Goal: Task Accomplishment & Management: Complete application form

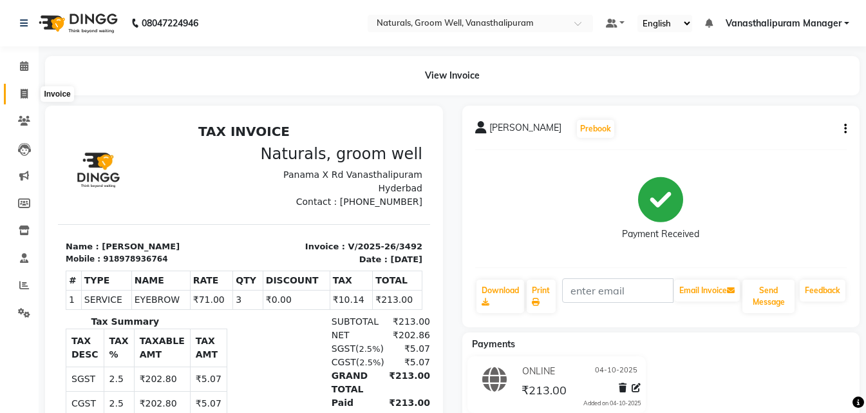
click at [19, 96] on span at bounding box center [24, 94] width 23 height 15
select select "service"
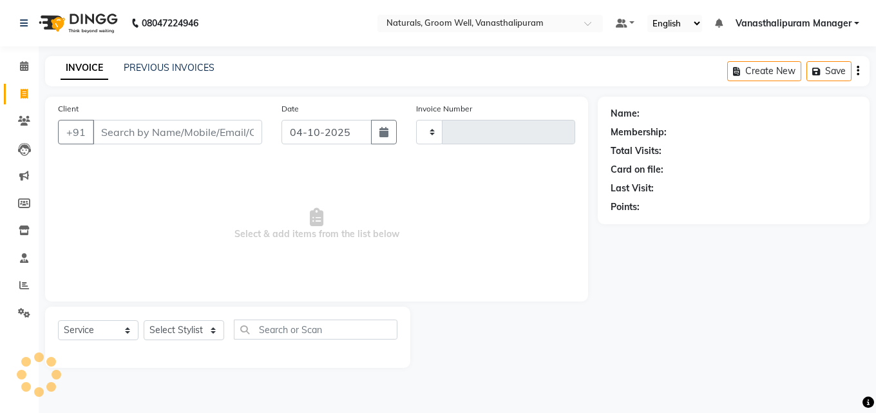
type input "3493"
select select "5859"
drag, startPoint x: 182, startPoint y: 313, endPoint x: 184, endPoint y: 320, distance: 7.3
click at [183, 318] on div "Select Service Product Membership Package Voucher Prepaid Gift Card Select Styl…" at bounding box center [227, 337] width 365 height 61
click at [185, 324] on select "Select Stylist" at bounding box center [184, 330] width 81 height 20
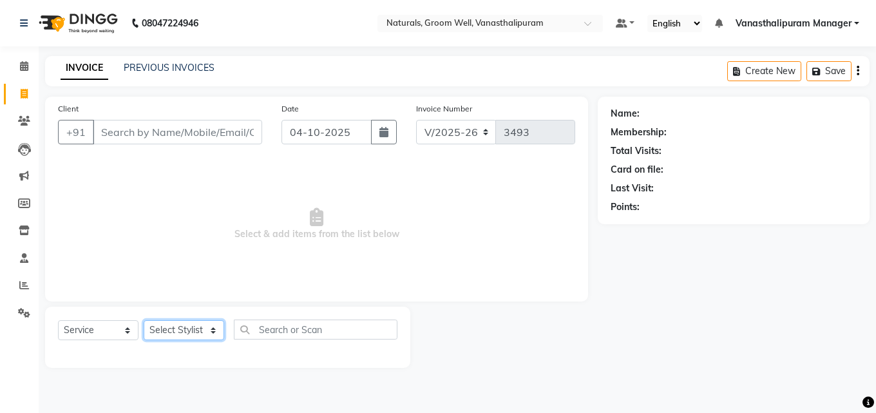
select select "90083"
click at [144, 320] on select "Select Stylist [PERSON_NAME] kiran [PERSON_NAME] [PERSON_NAME] [PERSON_NAME] Va…" at bounding box center [184, 330] width 81 height 20
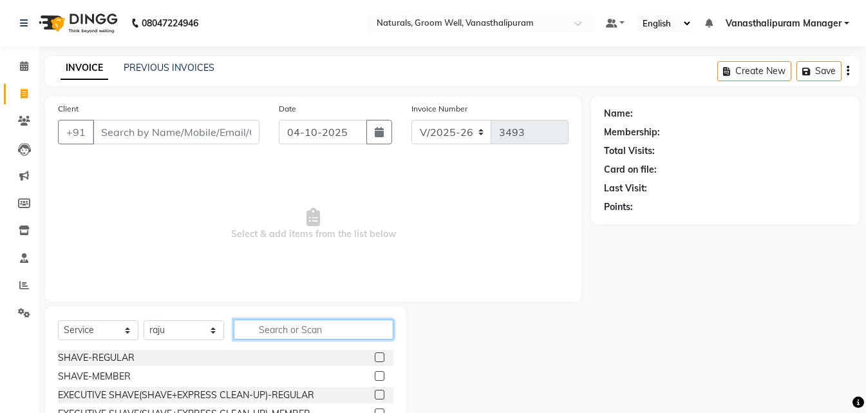
click at [305, 336] on input "text" at bounding box center [314, 329] width 160 height 20
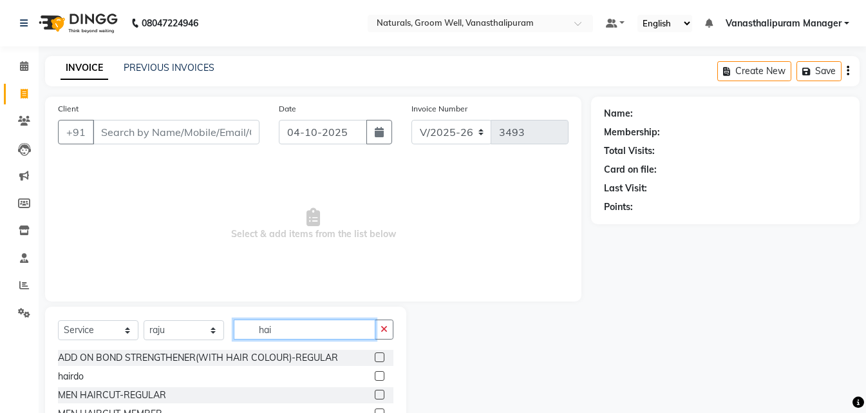
type input "hai"
click at [375, 394] on label at bounding box center [380, 395] width 10 height 10
click at [375, 394] on input "checkbox" at bounding box center [379, 395] width 8 height 8
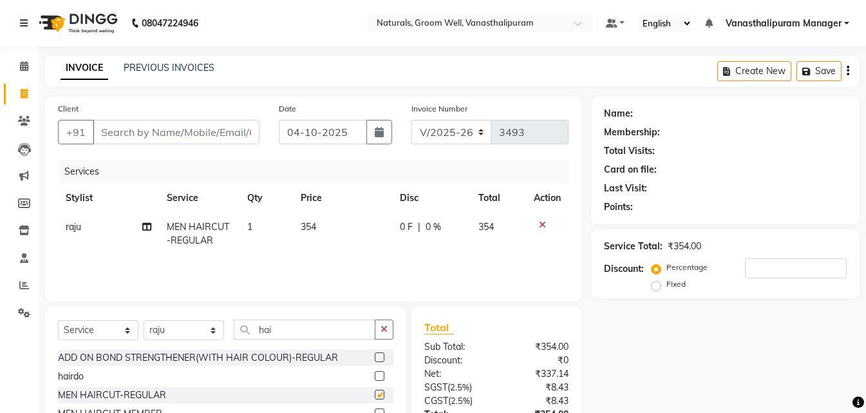
checkbox input "false"
click at [204, 128] on input "Client" at bounding box center [176, 132] width 167 height 24
click at [539, 228] on icon at bounding box center [542, 224] width 7 height 9
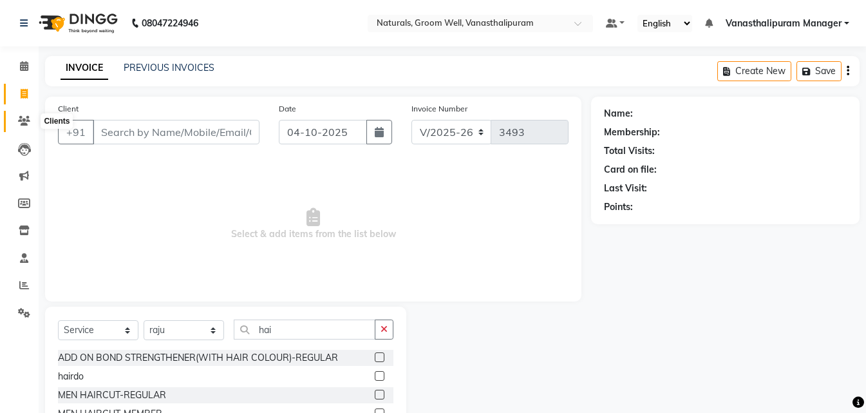
click at [30, 115] on span at bounding box center [24, 121] width 23 height 15
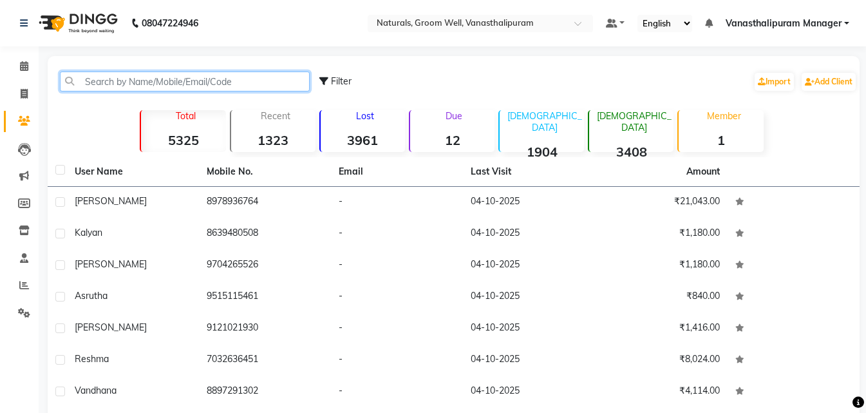
click at [126, 79] on input "text" at bounding box center [185, 81] width 250 height 20
paste input "9392695999"
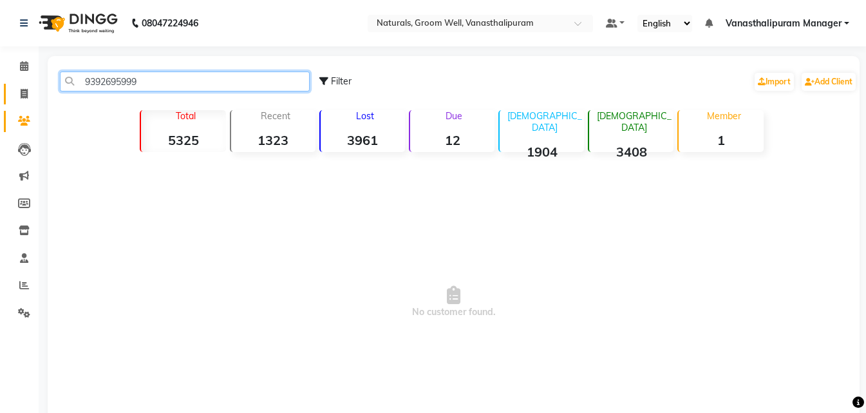
type input "9392695999"
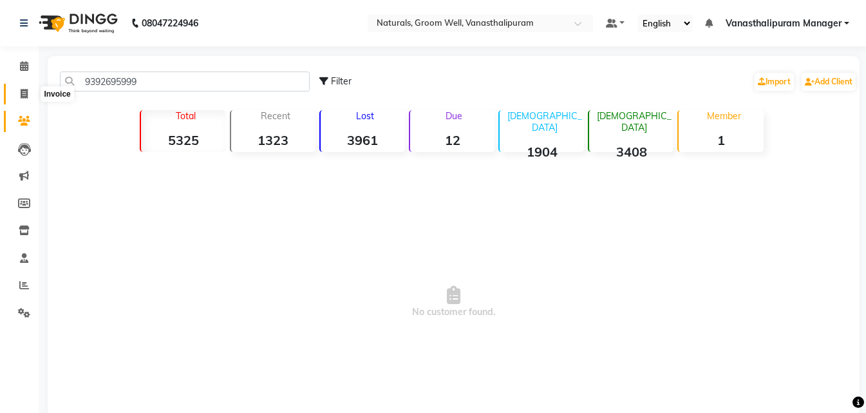
click at [16, 100] on span at bounding box center [24, 94] width 23 height 15
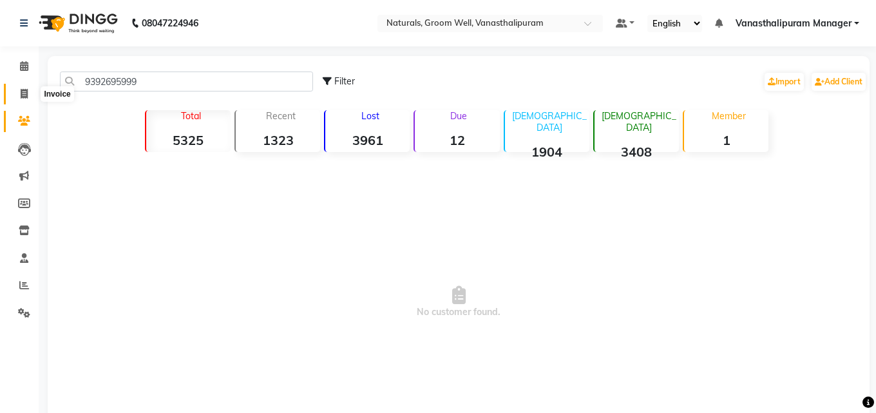
select select "service"
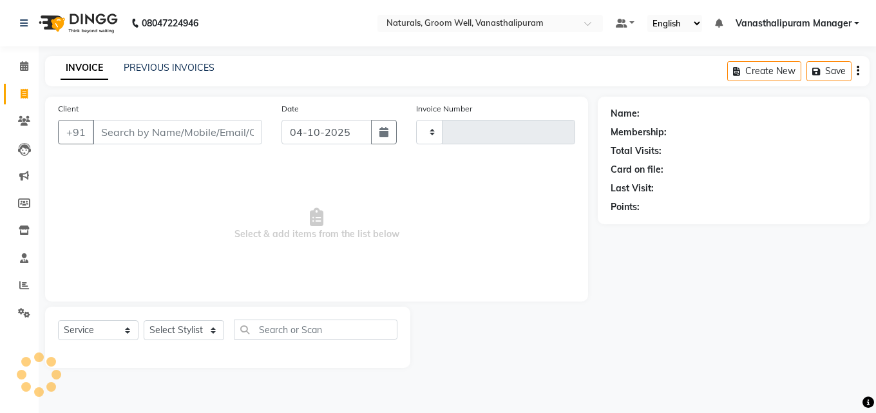
type input "3493"
select select "5859"
click at [19, 121] on icon at bounding box center [24, 121] width 12 height 10
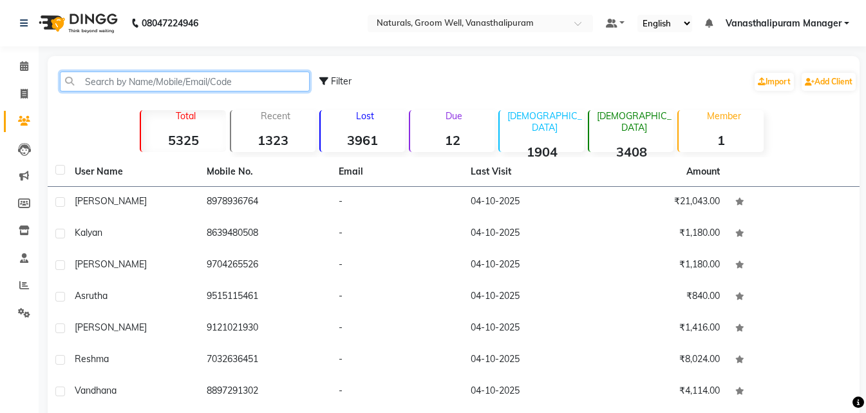
click at [179, 84] on input "text" at bounding box center [185, 81] width 250 height 20
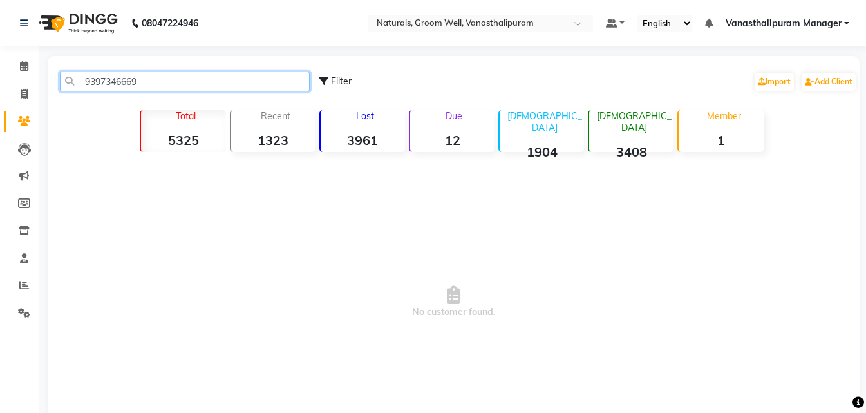
click at [174, 89] on input "9397346669" at bounding box center [185, 81] width 250 height 20
type input "9397346669"
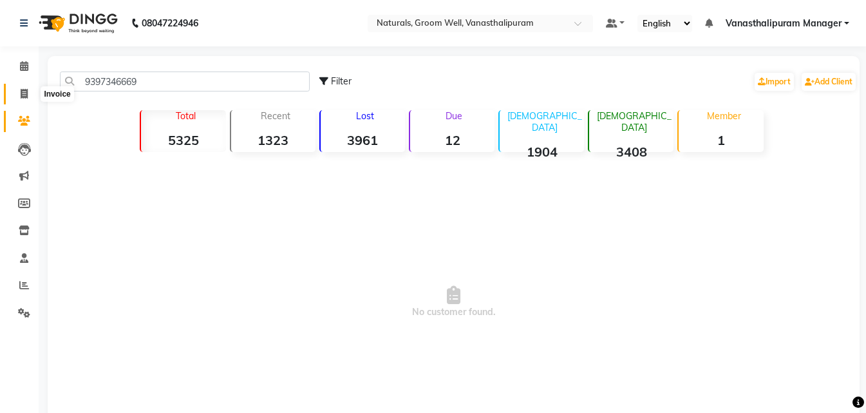
click at [24, 95] on icon at bounding box center [24, 94] width 7 height 10
select select "service"
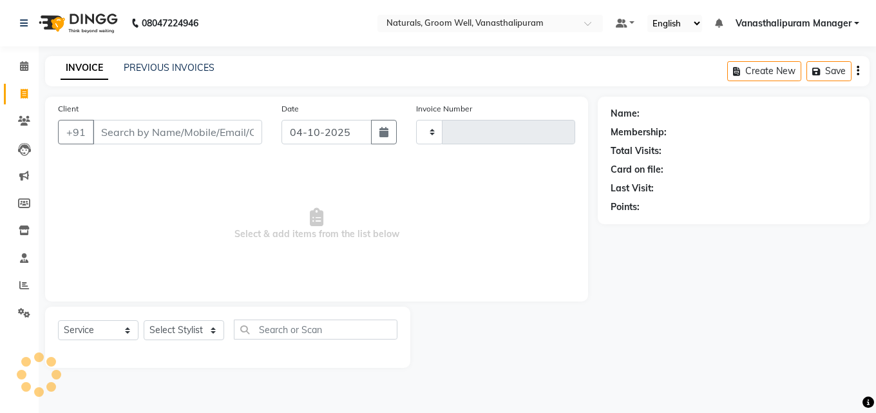
type input "3493"
select select "5859"
click at [134, 135] on input "Client" at bounding box center [177, 132] width 169 height 24
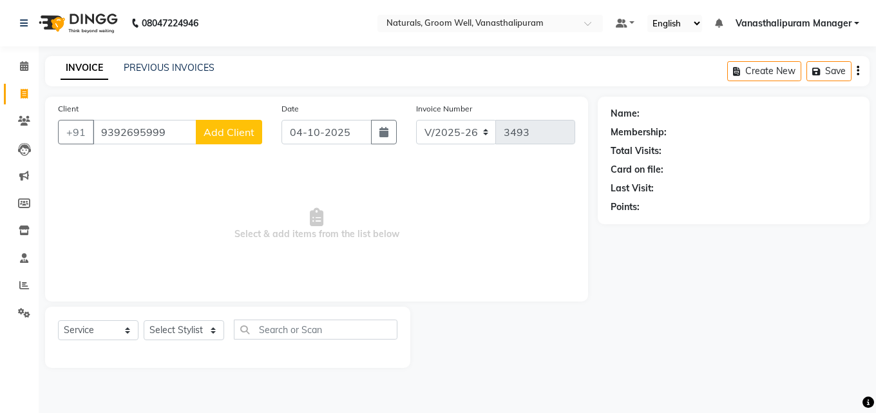
type input "9392695999"
click at [228, 128] on span "Add Client" at bounding box center [229, 132] width 51 height 13
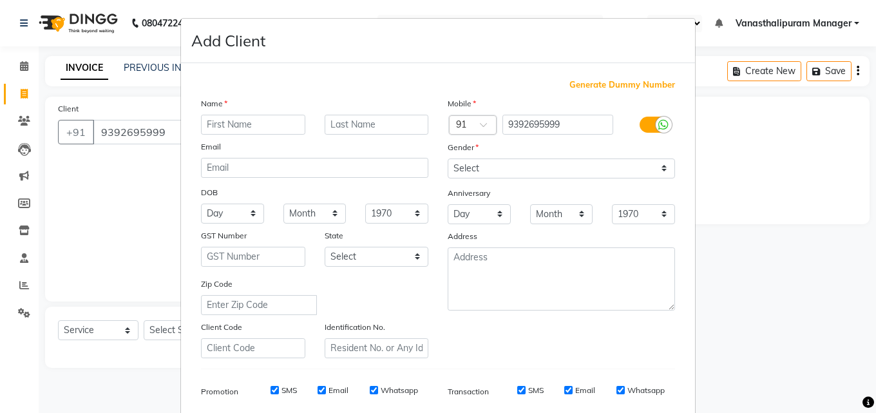
click at [229, 125] on input "text" at bounding box center [253, 125] width 104 height 20
type input "ramesh"
drag, startPoint x: 497, startPoint y: 164, endPoint x: 497, endPoint y: 177, distance: 12.9
click at [497, 164] on select "Select [DEMOGRAPHIC_DATA] [DEMOGRAPHIC_DATA] Other Prefer Not To Say" at bounding box center [561, 168] width 227 height 20
select select "[DEMOGRAPHIC_DATA]"
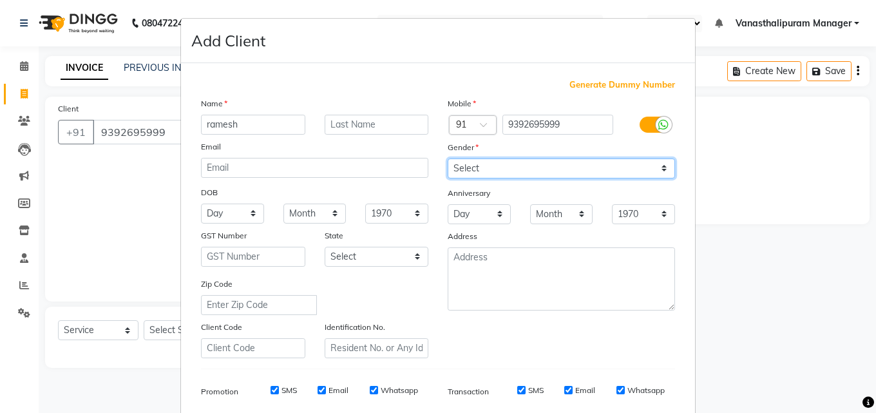
click at [448, 158] on select "Select [DEMOGRAPHIC_DATA] [DEMOGRAPHIC_DATA] Other Prefer Not To Say" at bounding box center [561, 168] width 227 height 20
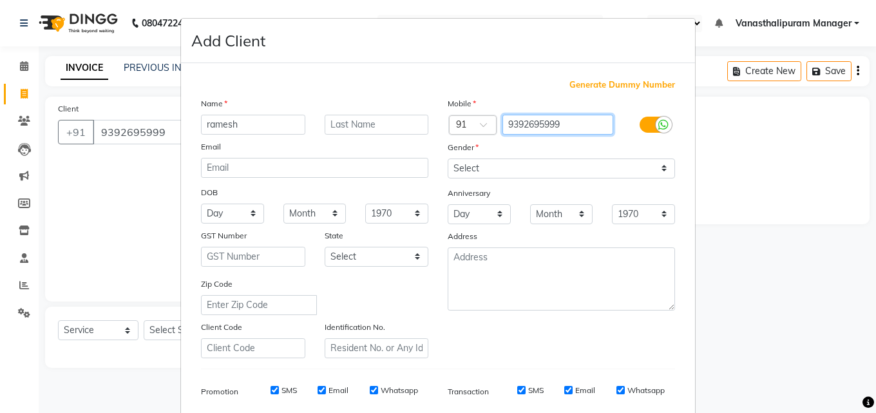
click at [519, 122] on input "9392695999" at bounding box center [557, 125] width 111 height 20
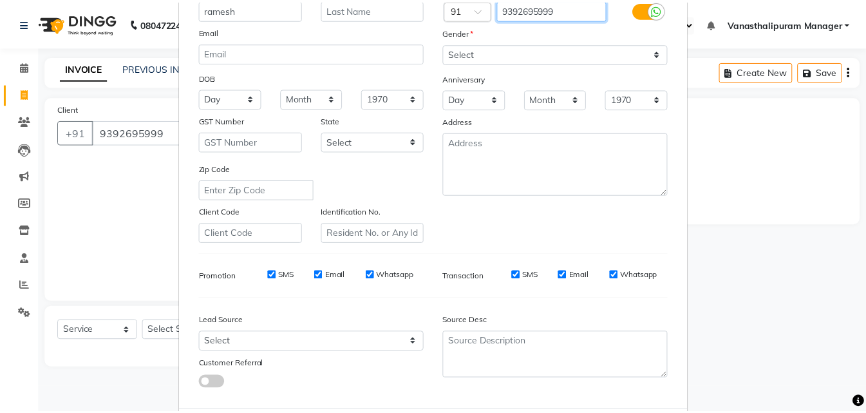
scroll to position [182, 0]
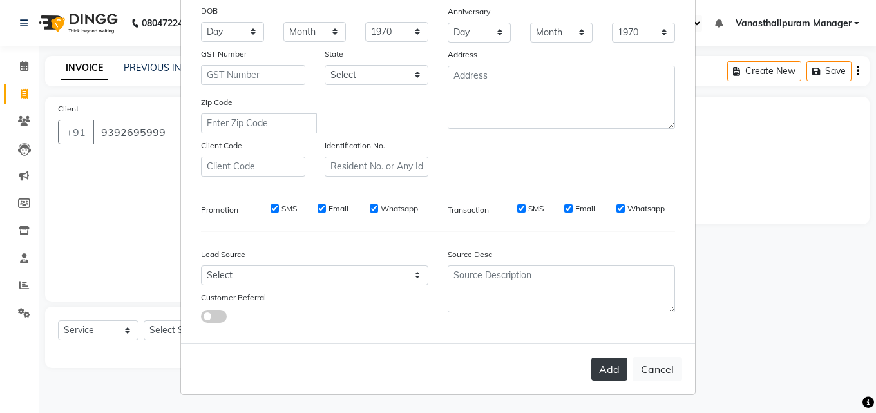
click at [603, 365] on button "Add" at bounding box center [609, 368] width 36 height 23
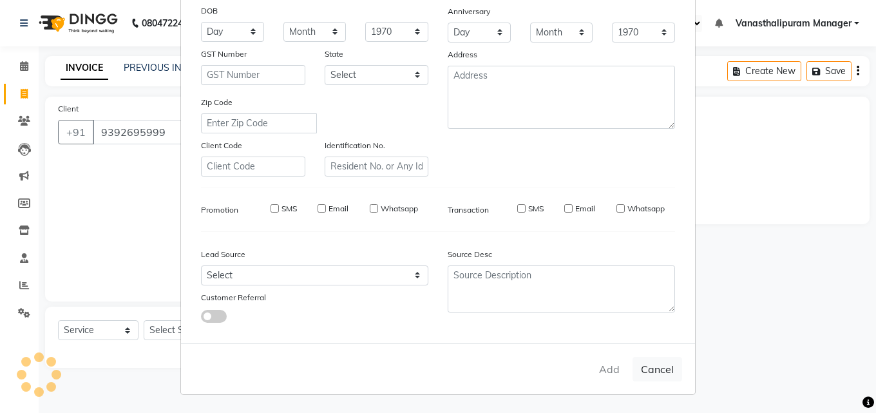
select select
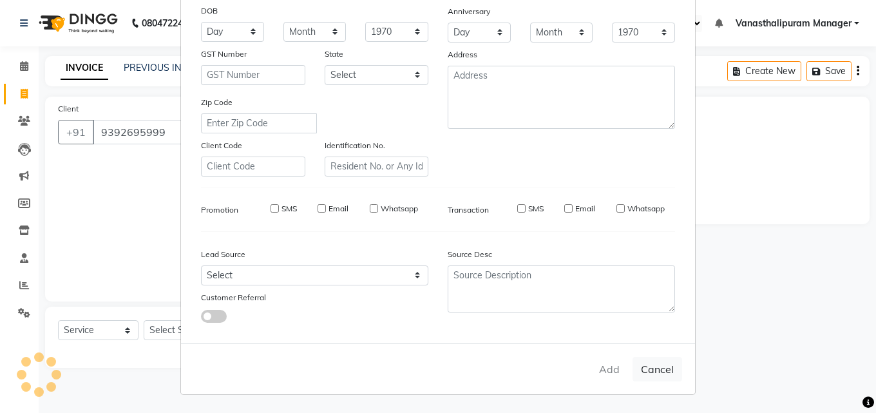
select select
checkbox input "false"
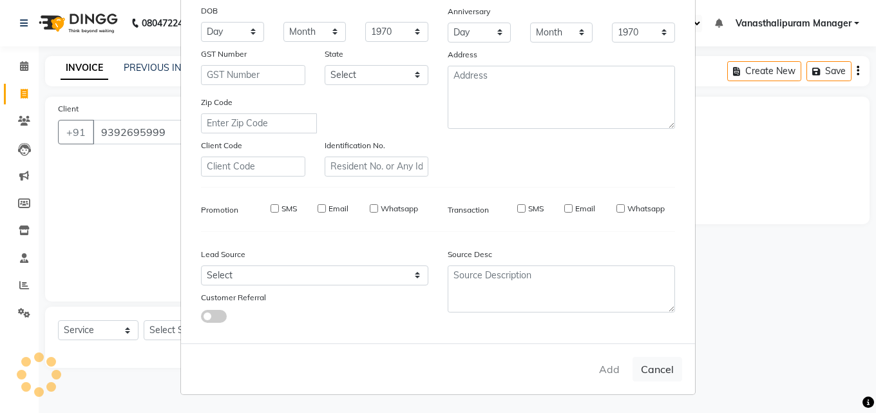
checkbox input "false"
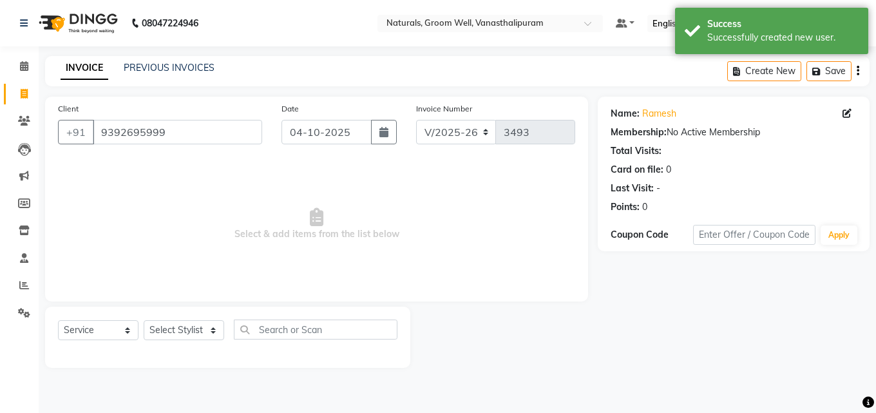
drag, startPoint x: 168, startPoint y: 314, endPoint x: 174, endPoint y: 327, distance: 13.5
click at [171, 321] on div "Select Service Product Membership Package Voucher Prepaid Gift Card Select Styl…" at bounding box center [227, 337] width 365 height 61
click at [174, 327] on select "Select Stylist [PERSON_NAME] kiran [PERSON_NAME] [PERSON_NAME] [PERSON_NAME] Va…" at bounding box center [184, 330] width 81 height 20
select select "90083"
click at [144, 320] on select "Select Stylist [PERSON_NAME] kiran [PERSON_NAME] [PERSON_NAME] [PERSON_NAME] Va…" at bounding box center [184, 330] width 81 height 20
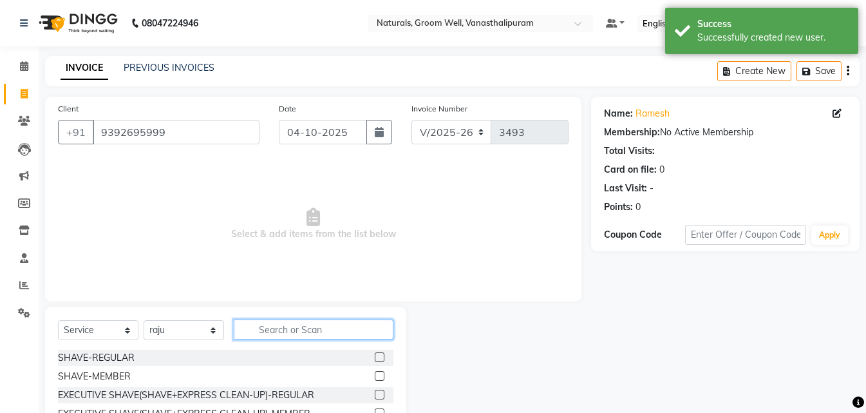
click at [318, 334] on input "text" at bounding box center [314, 329] width 160 height 20
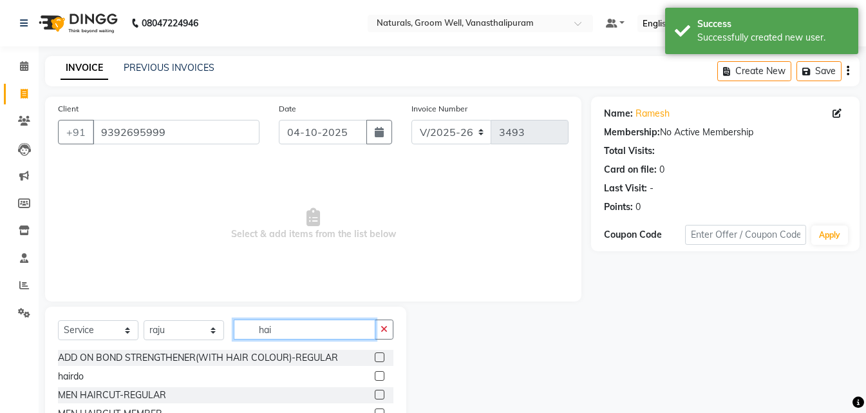
type input "hai"
click at [375, 392] on label at bounding box center [380, 395] width 10 height 10
click at [375, 392] on input "checkbox" at bounding box center [379, 395] width 8 height 8
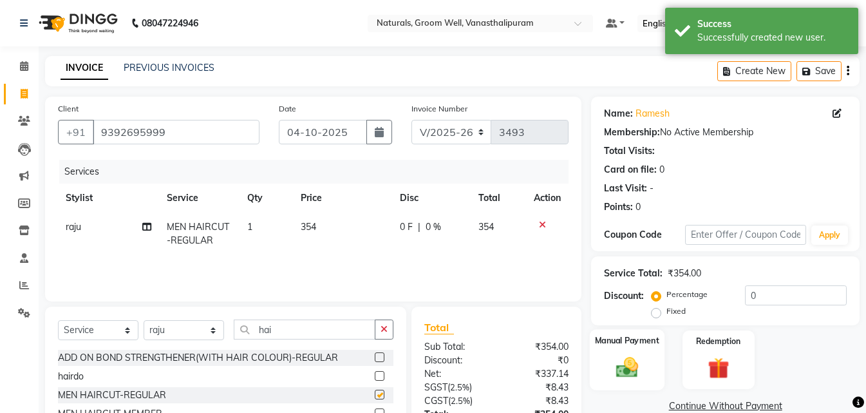
checkbox input "false"
click at [634, 370] on img at bounding box center [627, 367] width 36 height 26
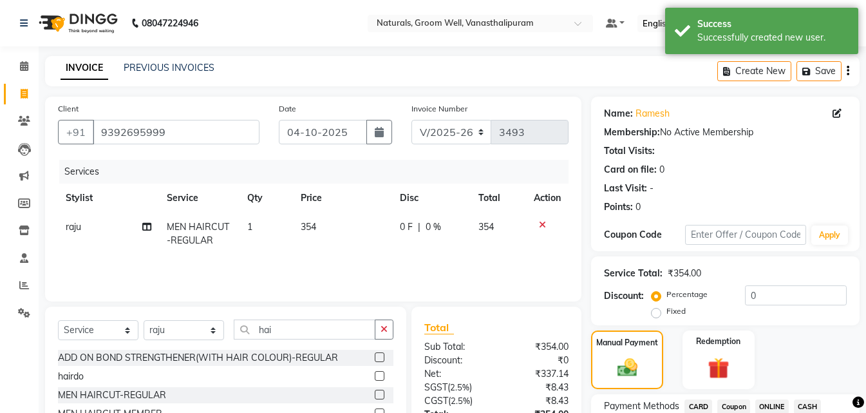
click at [773, 406] on span "ONLINE" at bounding box center [771, 406] width 33 height 15
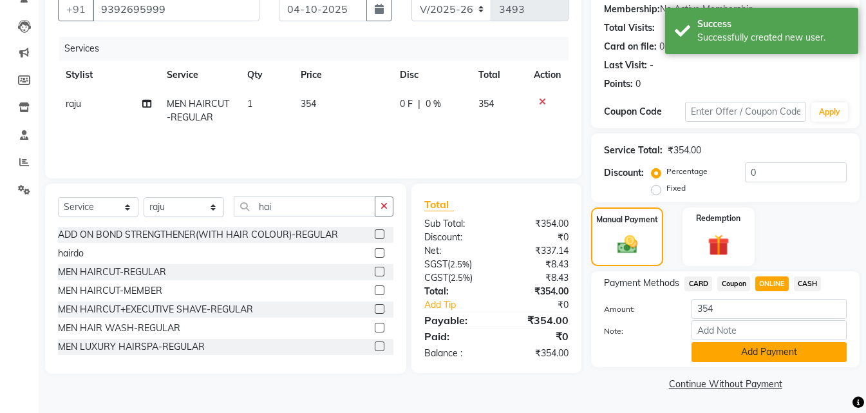
click at [809, 343] on button "Add Payment" at bounding box center [769, 352] width 155 height 20
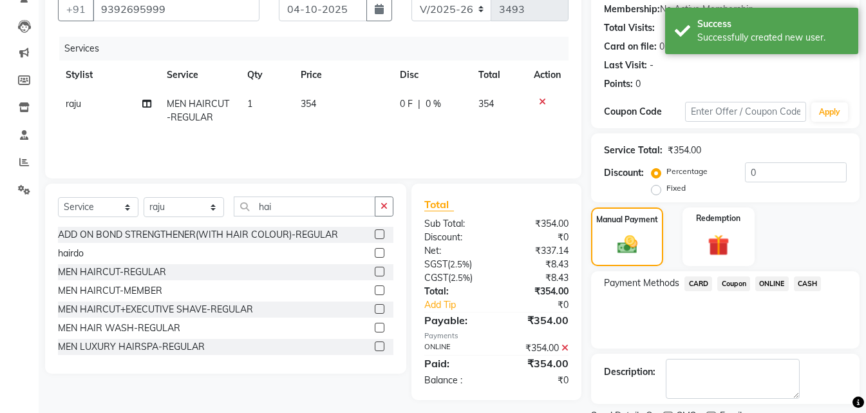
scroll to position [177, 0]
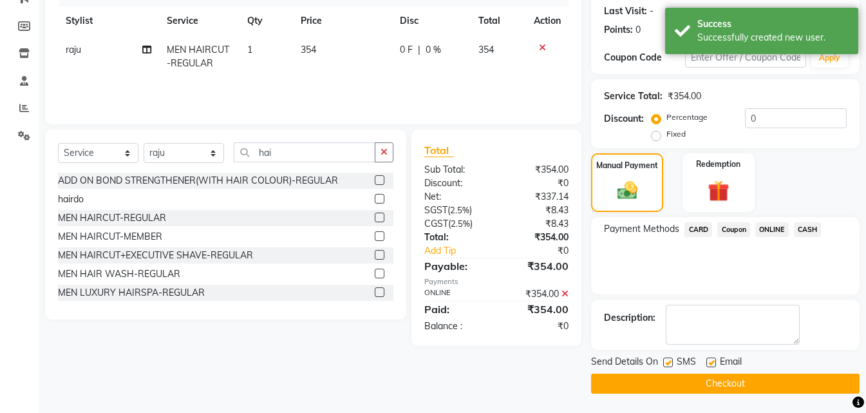
click at [792, 370] on div "Send Details On SMS Email Checkout" at bounding box center [725, 374] width 269 height 39
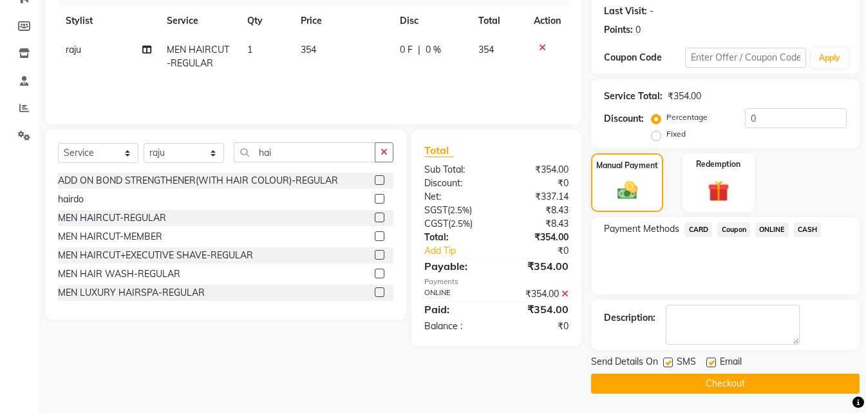
click at [790, 382] on button "Checkout" at bounding box center [725, 384] width 269 height 20
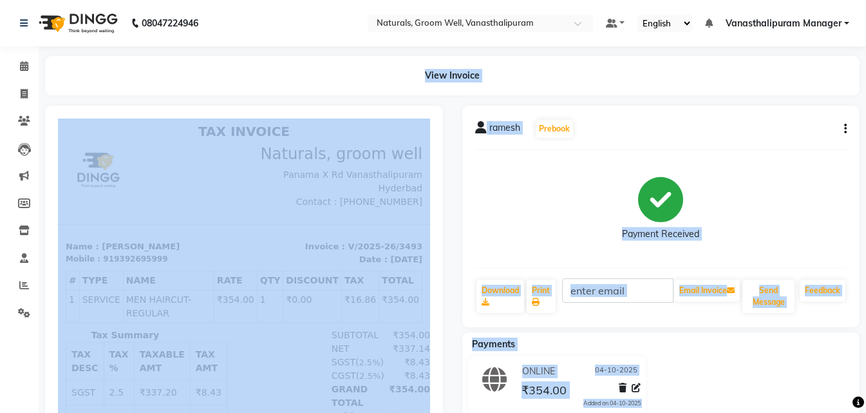
click at [340, 77] on div "View Invoice" at bounding box center [452, 75] width 815 height 39
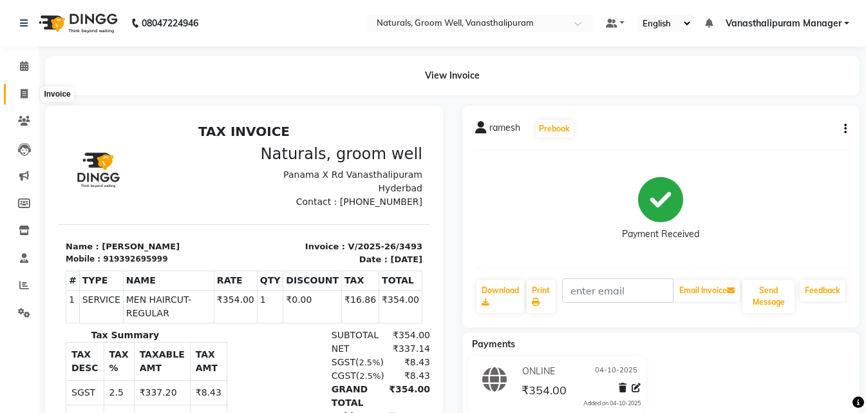
click at [28, 94] on span at bounding box center [24, 94] width 23 height 15
select select "service"
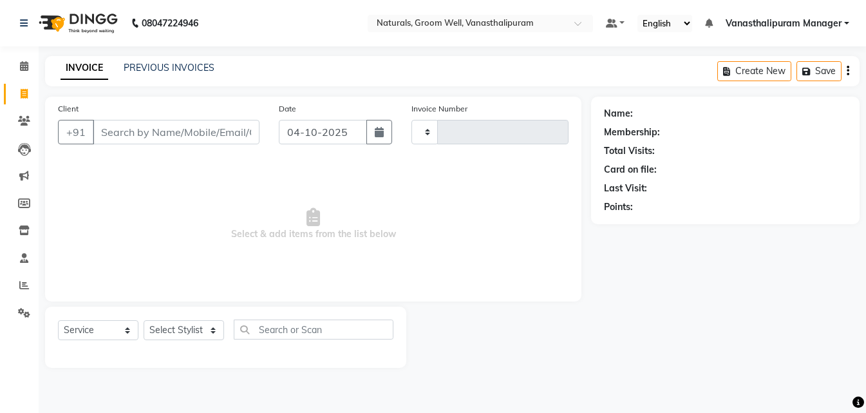
type input "3494"
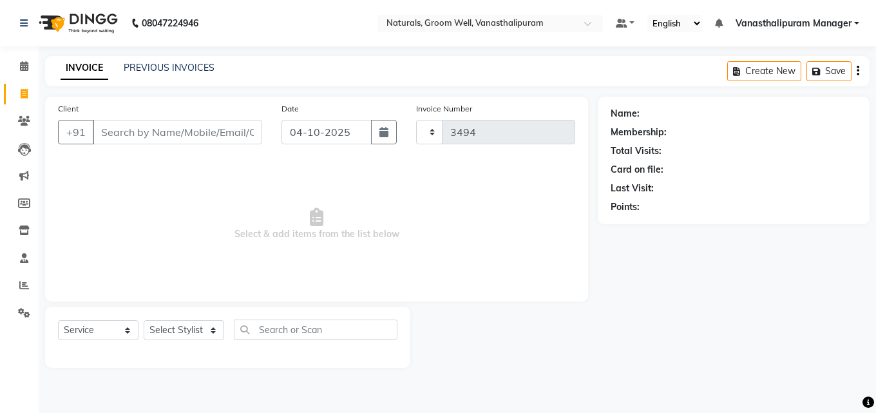
select select "5859"
click at [181, 329] on select "Select Stylist" at bounding box center [184, 330] width 81 height 20
select select "68488"
click at [144, 320] on select "Select Stylist [PERSON_NAME] kiran [PERSON_NAME] [PERSON_NAME] [PERSON_NAME] Va…" at bounding box center [184, 330] width 81 height 20
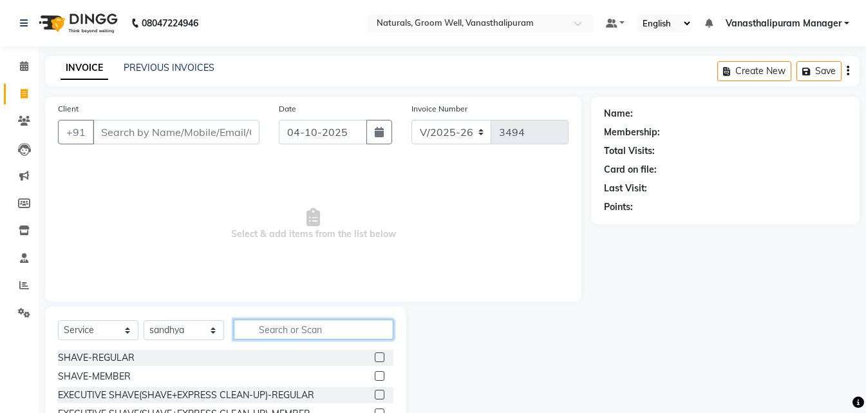
click at [308, 327] on input "text" at bounding box center [314, 329] width 160 height 20
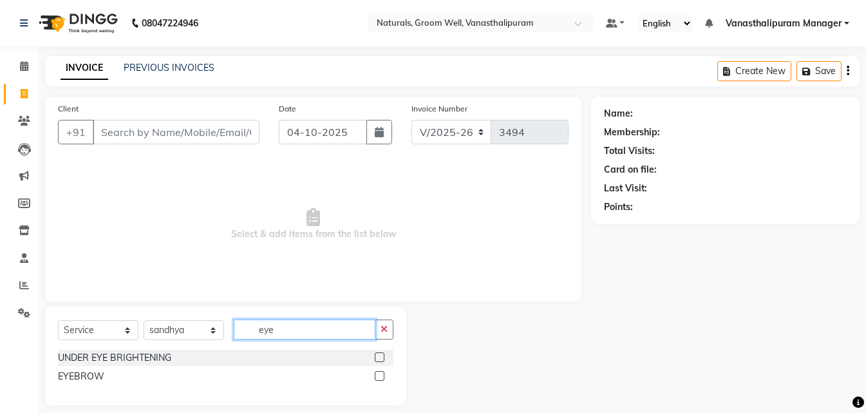
type input "eye"
click at [380, 375] on label at bounding box center [380, 376] width 10 height 10
click at [380, 375] on input "checkbox" at bounding box center [379, 376] width 8 height 8
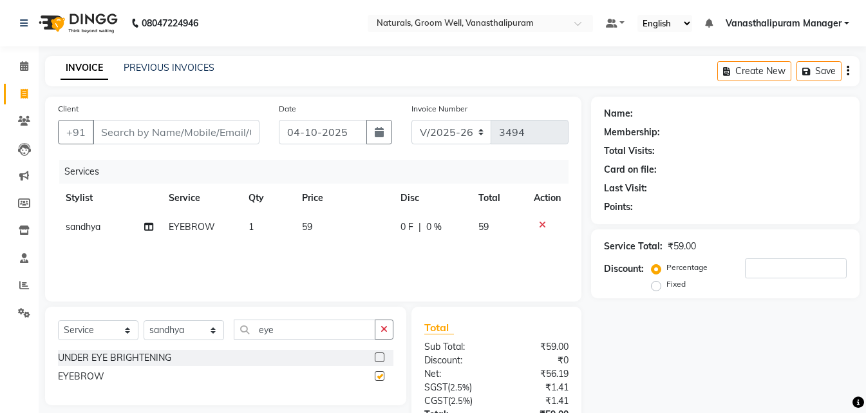
click at [327, 229] on td "59" at bounding box center [343, 227] width 99 height 29
checkbox input "false"
select select "68488"
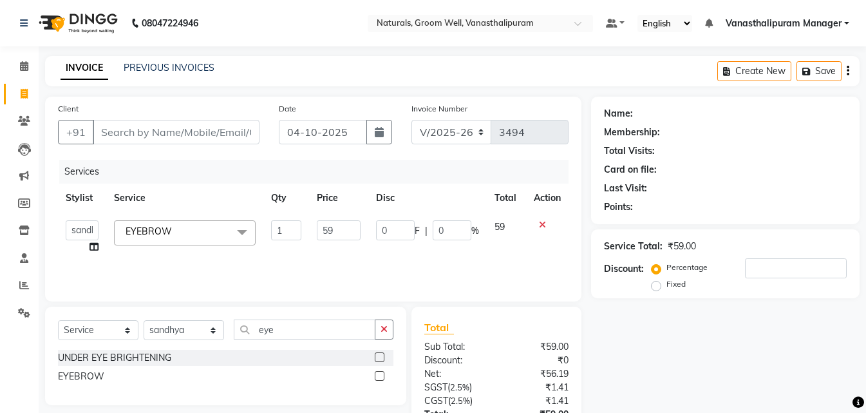
click at [327, 229] on input "59" at bounding box center [339, 230] width 44 height 20
type input "71"
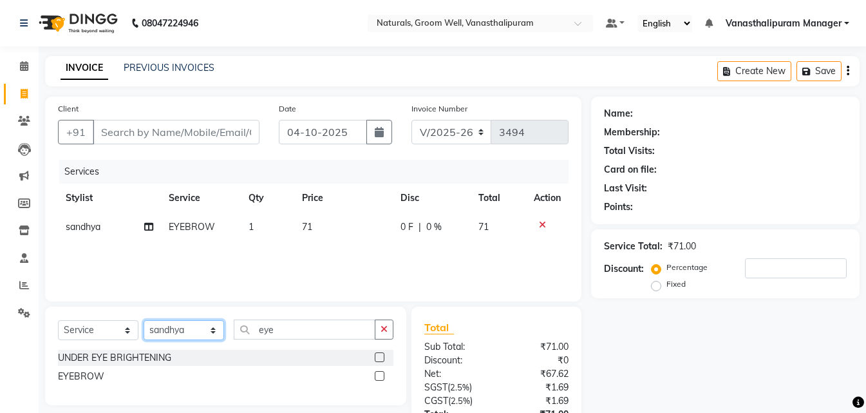
click at [185, 325] on select "Select Stylist [PERSON_NAME] kiran [PERSON_NAME] [PERSON_NAME] [PERSON_NAME] Va…" at bounding box center [184, 330] width 81 height 20
select select "41446"
click at [144, 320] on select "Select Stylist [PERSON_NAME] kiran [PERSON_NAME] [PERSON_NAME] [PERSON_NAME] Va…" at bounding box center [184, 330] width 81 height 20
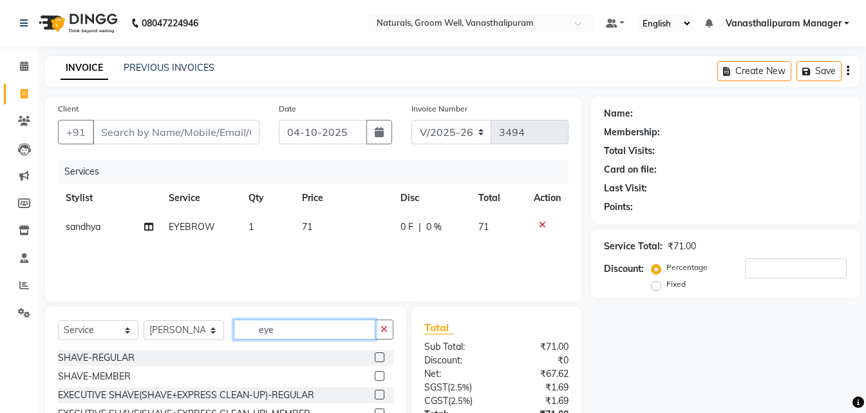
click at [300, 329] on input "eye" at bounding box center [305, 329] width 142 height 20
type input "eye"
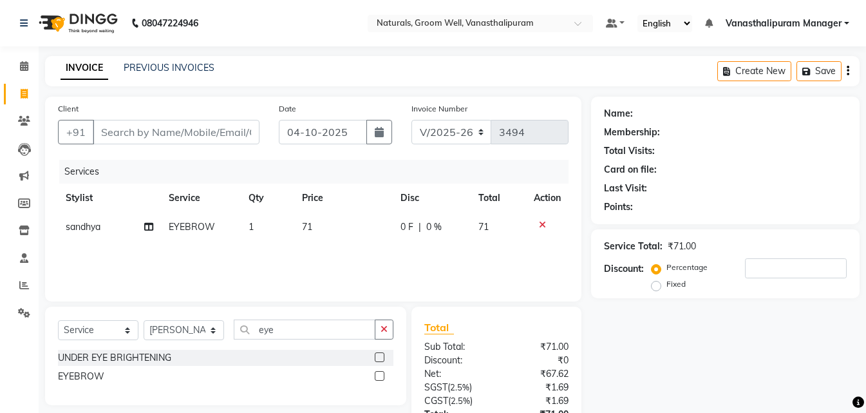
click at [378, 375] on label at bounding box center [380, 376] width 10 height 10
click at [378, 375] on input "checkbox" at bounding box center [379, 376] width 8 height 8
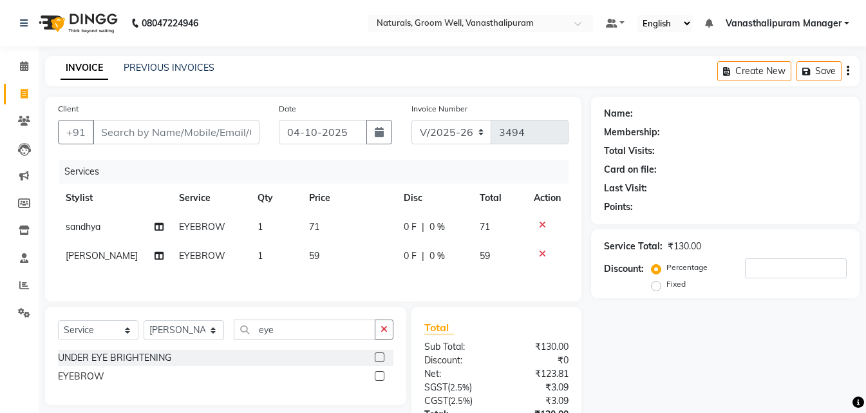
checkbox input "false"
click at [330, 262] on td "59" at bounding box center [348, 256] width 95 height 29
select select "41446"
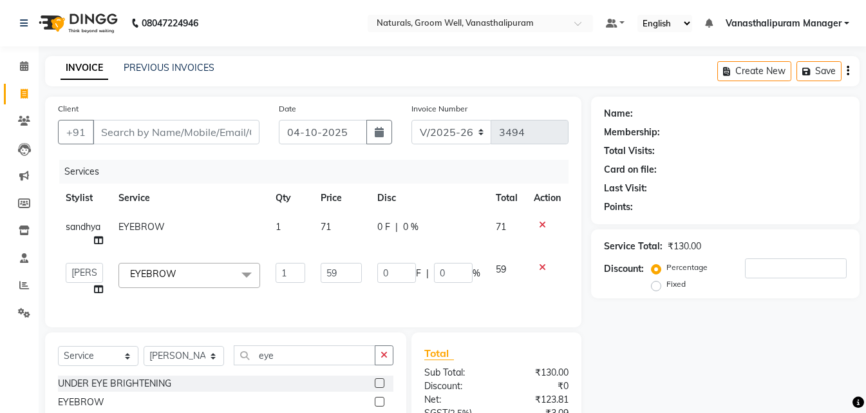
click at [319, 280] on td "59" at bounding box center [341, 279] width 57 height 49
click at [345, 273] on input "59" at bounding box center [341, 273] width 41 height 20
type input "5"
type input "71"
click at [303, 373] on div "Select Service Product Membership Package Voucher Prepaid Gift Card Select Styl…" at bounding box center [225, 381] width 361 height 99
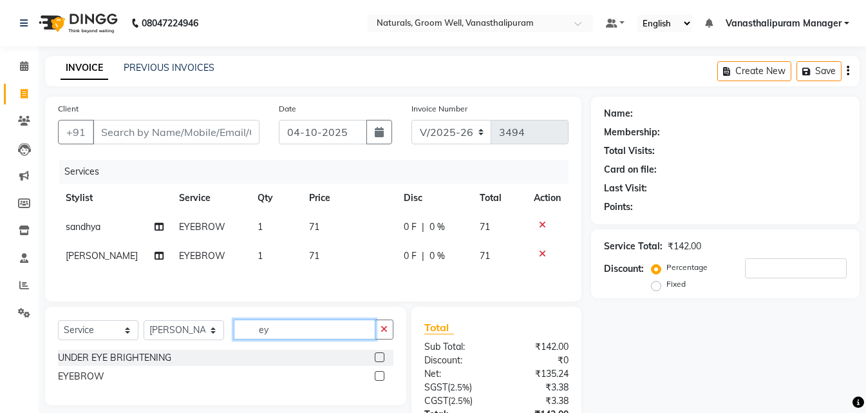
type input "e"
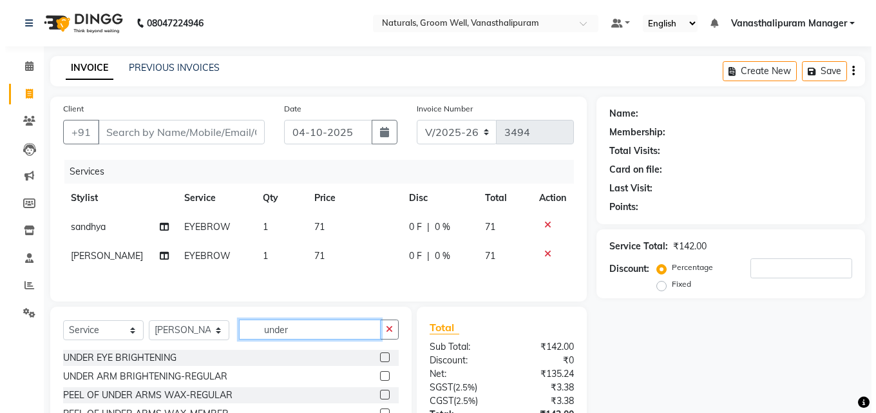
scroll to position [105, 0]
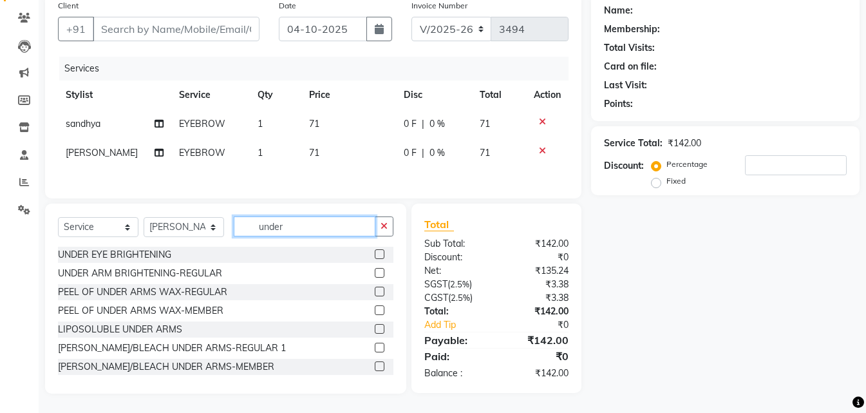
type input "under"
click at [375, 326] on label at bounding box center [380, 329] width 10 height 10
click at [375, 326] on input "checkbox" at bounding box center [379, 329] width 8 height 8
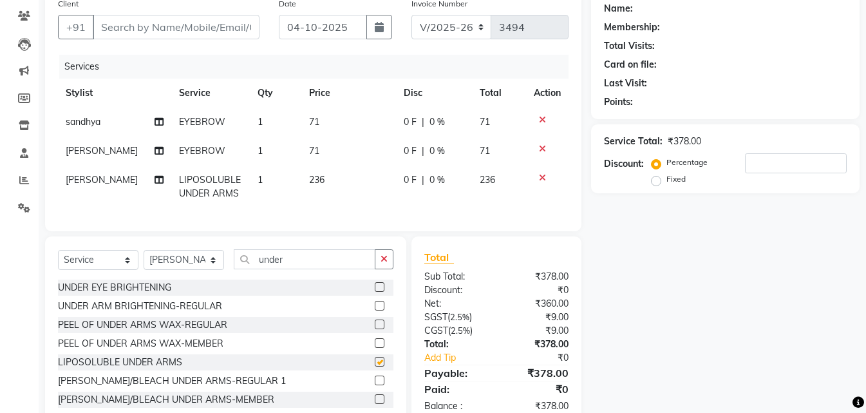
click at [340, 185] on td "236" at bounding box center [348, 187] width 95 height 43
checkbox input "false"
select select "41446"
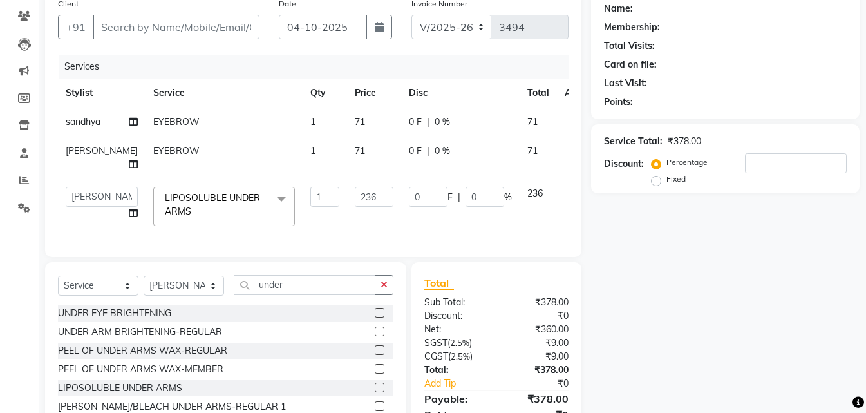
click at [347, 179] on td "71" at bounding box center [374, 158] width 54 height 43
select select "41446"
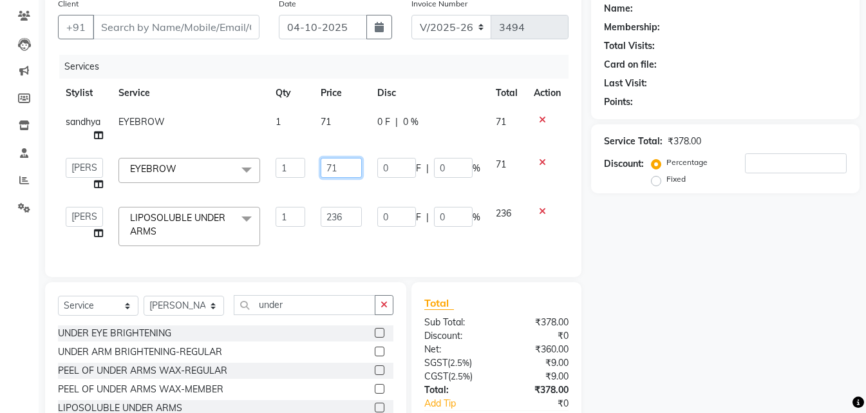
drag, startPoint x: 353, startPoint y: 198, endPoint x: 354, endPoint y: 209, distance: 11.0
click at [353, 198] on td "71" at bounding box center [341, 174] width 57 height 49
click at [355, 216] on input "236" at bounding box center [341, 217] width 41 height 20
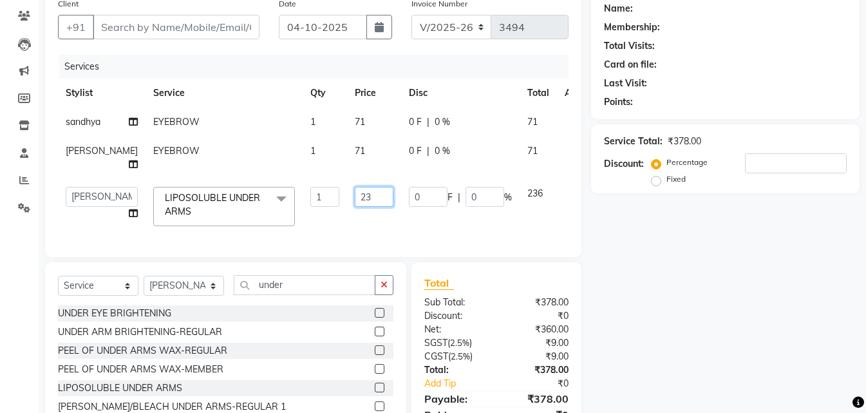
type input "2"
type input "354"
click at [120, 34] on input "Client" at bounding box center [176, 27] width 167 height 24
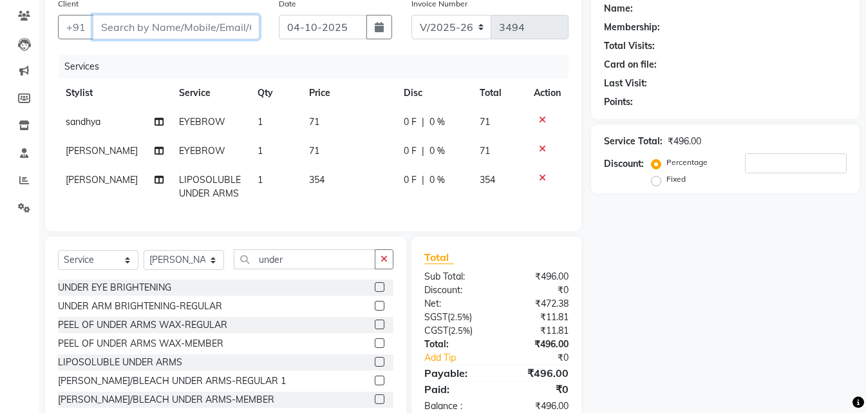
type input "8"
type input "0"
type input "8499897979"
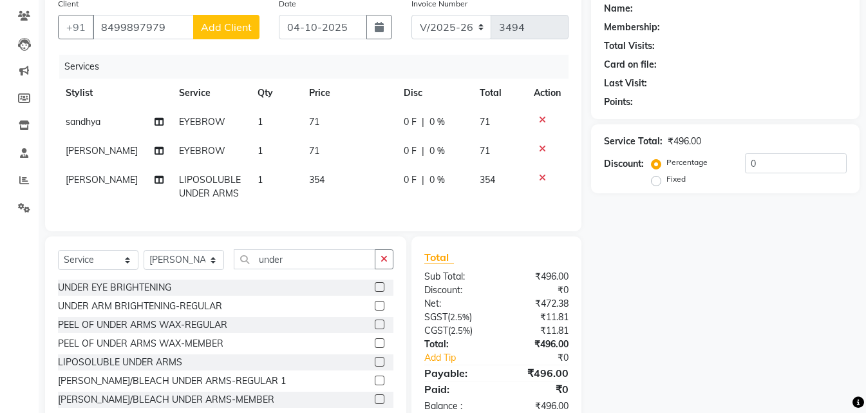
click at [204, 28] on span "Add Client" at bounding box center [226, 27] width 51 height 13
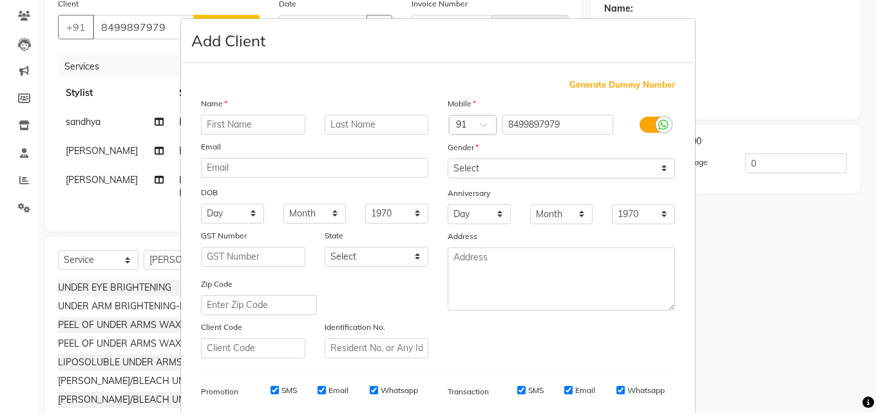
click at [243, 128] on input "text" at bounding box center [253, 125] width 104 height 20
type input "[PERSON_NAME]"
drag, startPoint x: 482, startPoint y: 165, endPoint x: 484, endPoint y: 175, distance: 10.6
click at [483, 167] on select "Select [DEMOGRAPHIC_DATA] [DEMOGRAPHIC_DATA] Other Prefer Not To Say" at bounding box center [561, 168] width 227 height 20
select select "[DEMOGRAPHIC_DATA]"
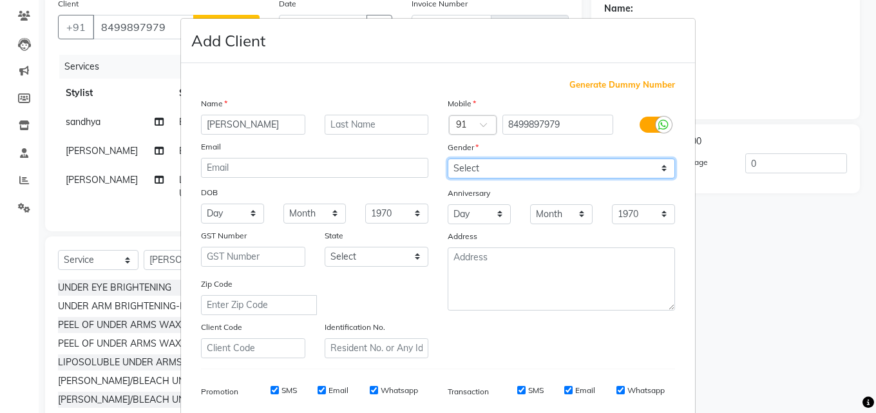
click at [448, 158] on select "Select [DEMOGRAPHIC_DATA] [DEMOGRAPHIC_DATA] Other Prefer Not To Say" at bounding box center [561, 168] width 227 height 20
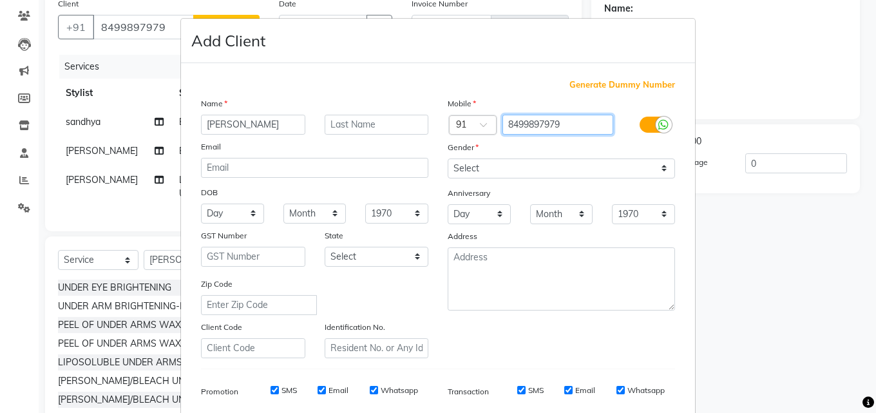
click at [525, 123] on input "8499897979" at bounding box center [557, 125] width 111 height 20
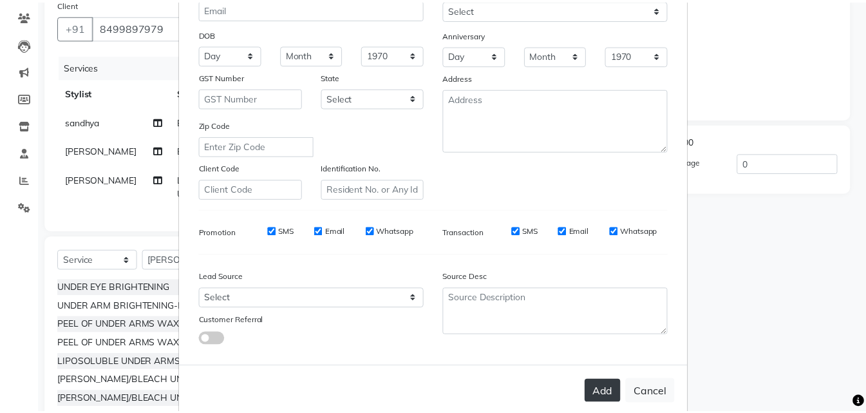
scroll to position [182, 0]
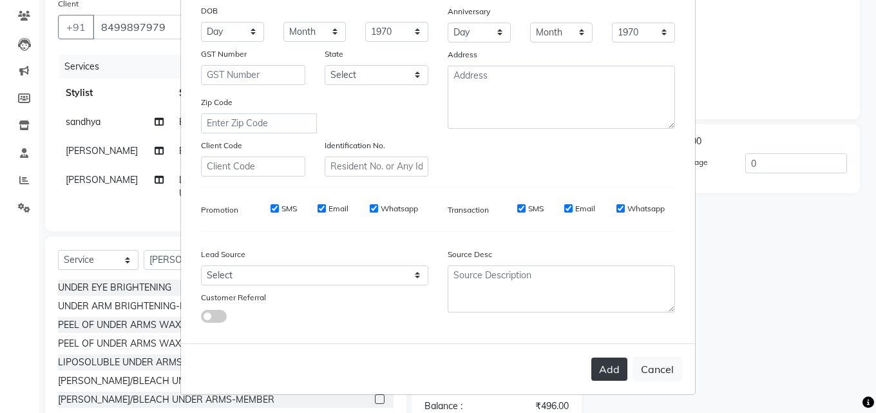
click at [608, 374] on button "Add" at bounding box center [609, 368] width 36 height 23
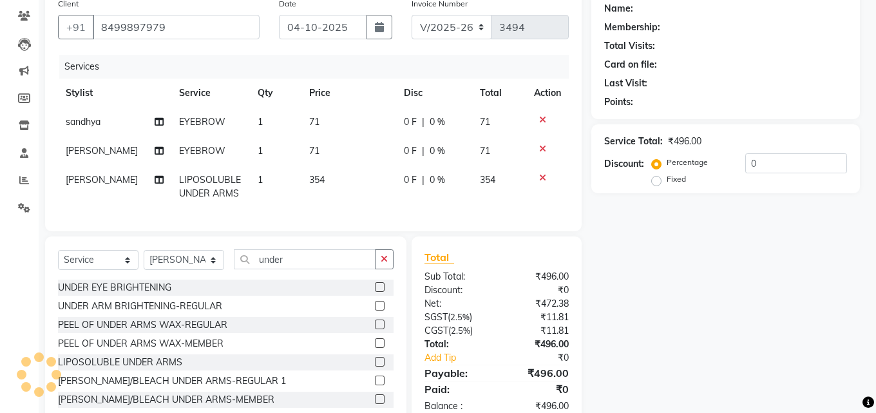
select select
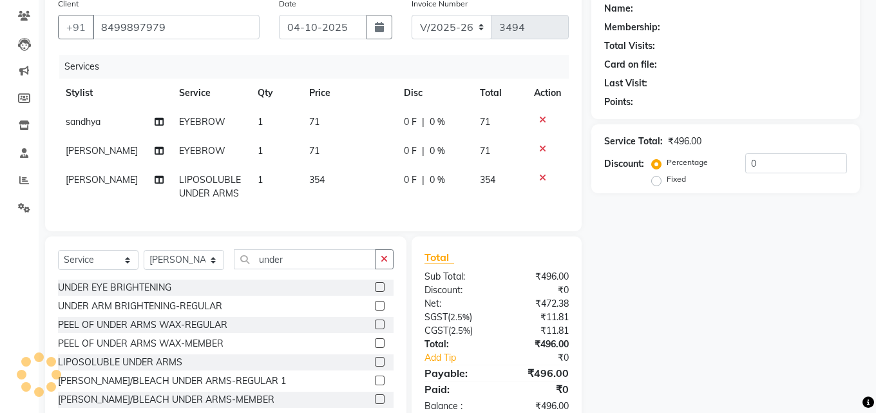
select select
checkbox input "false"
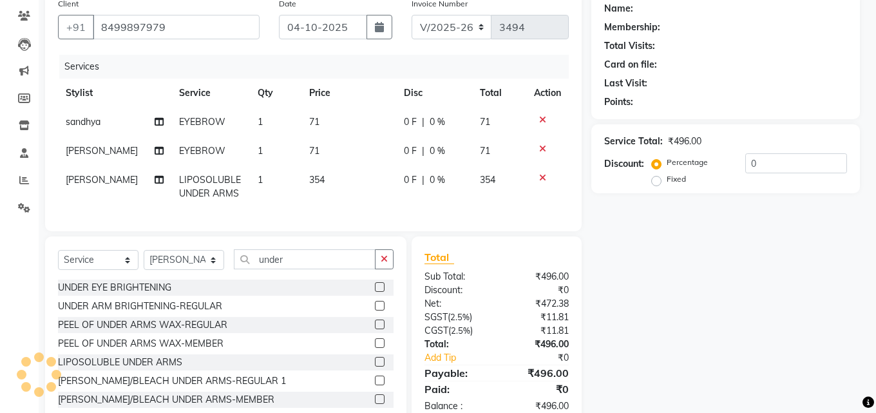
checkbox input "false"
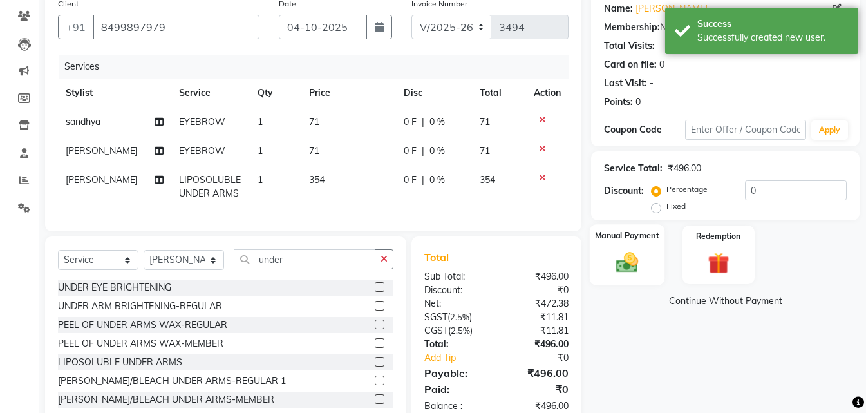
click at [634, 256] on img at bounding box center [627, 262] width 36 height 26
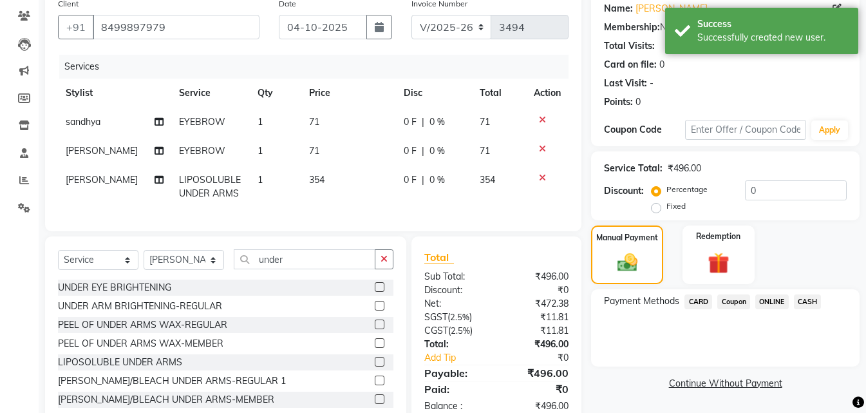
click at [784, 307] on span "ONLINE" at bounding box center [771, 301] width 33 height 15
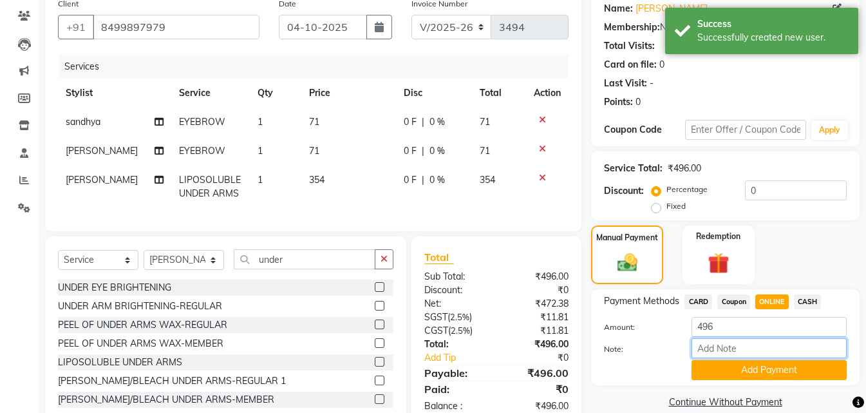
click at [764, 356] on input "Note:" at bounding box center [769, 348] width 155 height 20
click at [746, 370] on button "Add Payment" at bounding box center [769, 370] width 155 height 20
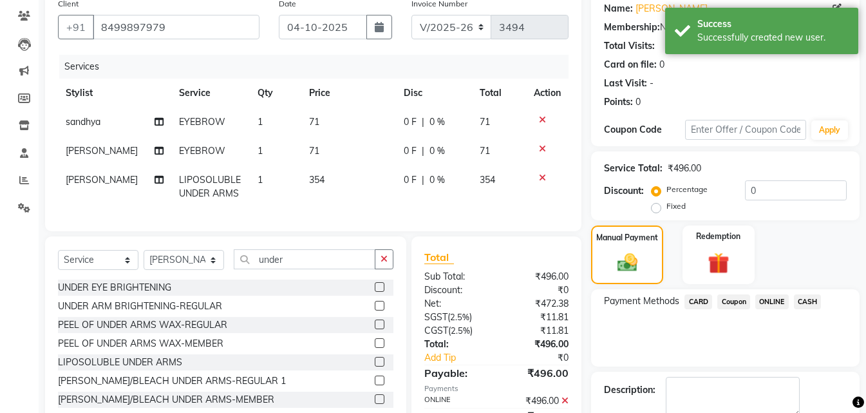
scroll to position [177, 0]
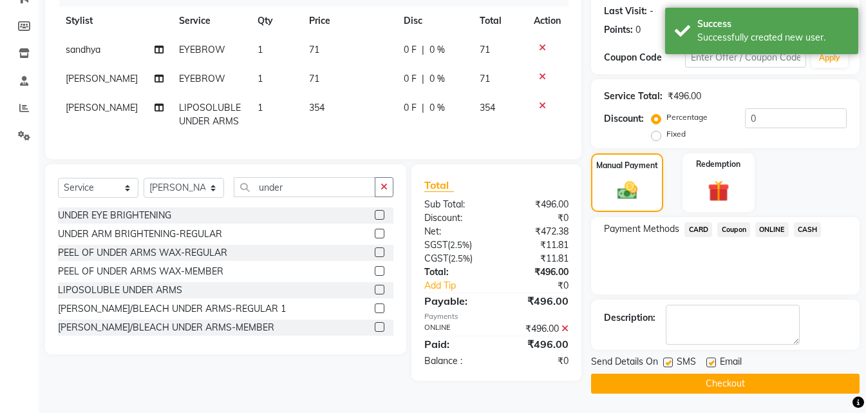
click at [739, 370] on span "Email" at bounding box center [731, 363] width 22 height 16
click at [732, 384] on button "Checkout" at bounding box center [725, 384] width 269 height 20
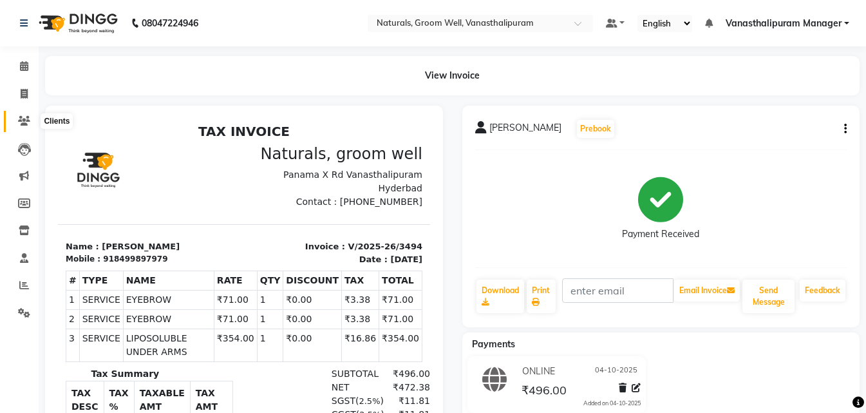
drag, startPoint x: 24, startPoint y: 114, endPoint x: 65, endPoint y: 118, distance: 40.8
click at [24, 115] on span at bounding box center [24, 121] width 23 height 15
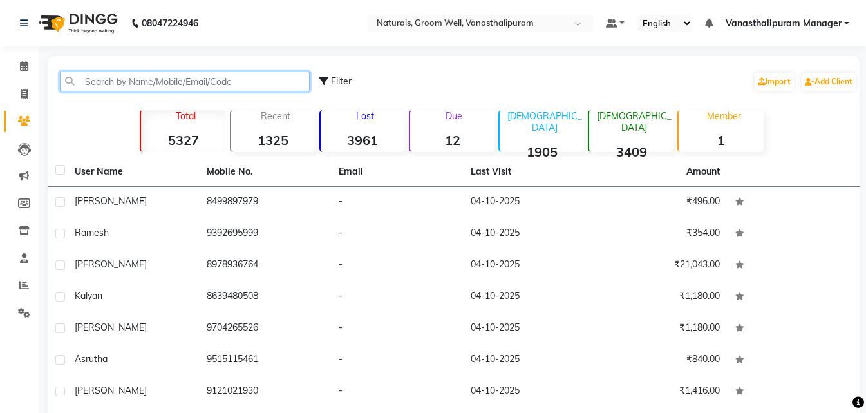
click at [90, 79] on input "text" at bounding box center [185, 81] width 250 height 20
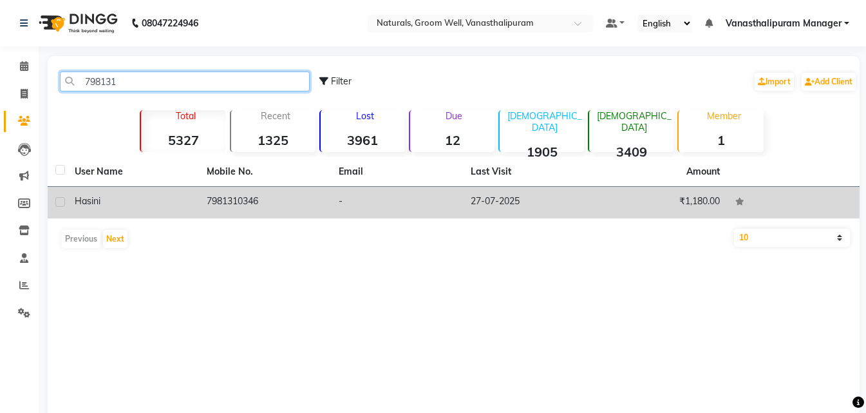
type input "798131"
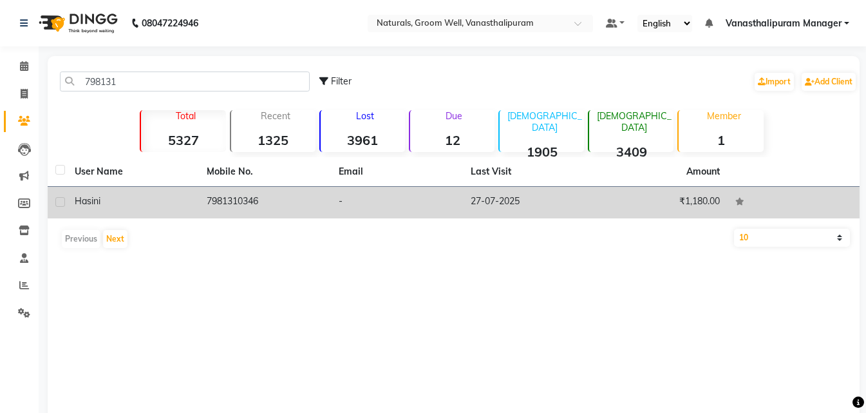
click at [223, 200] on td "7981310346" at bounding box center [265, 203] width 132 height 32
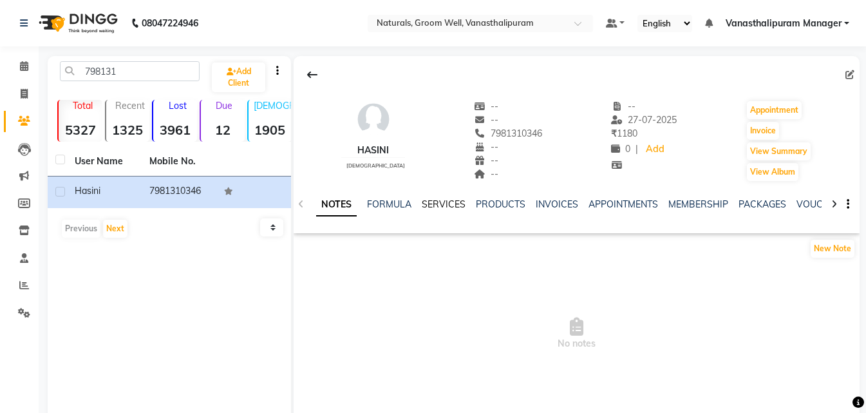
click at [444, 204] on link "SERVICES" at bounding box center [444, 204] width 44 height 12
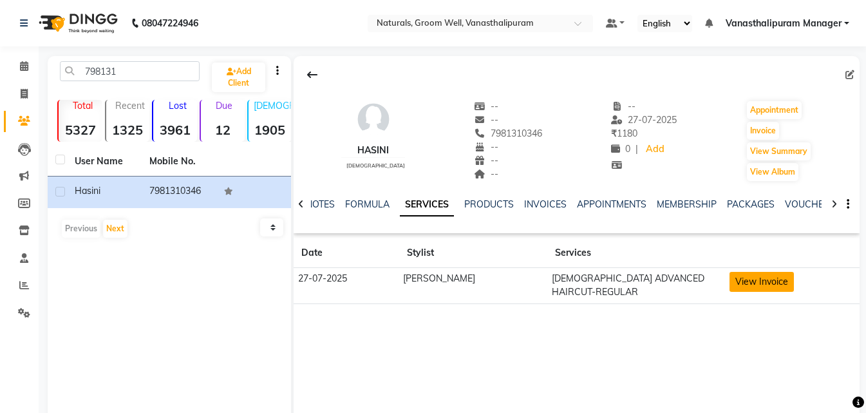
click at [738, 278] on button "View Invoice" at bounding box center [762, 282] width 64 height 20
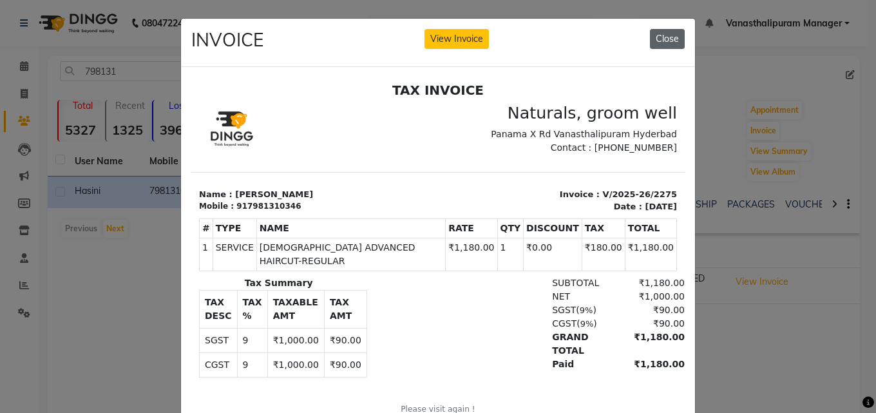
drag, startPoint x: 666, startPoint y: 34, endPoint x: 453, endPoint y: 161, distance: 248.1
click at [666, 34] on button "Close" at bounding box center [667, 39] width 35 height 20
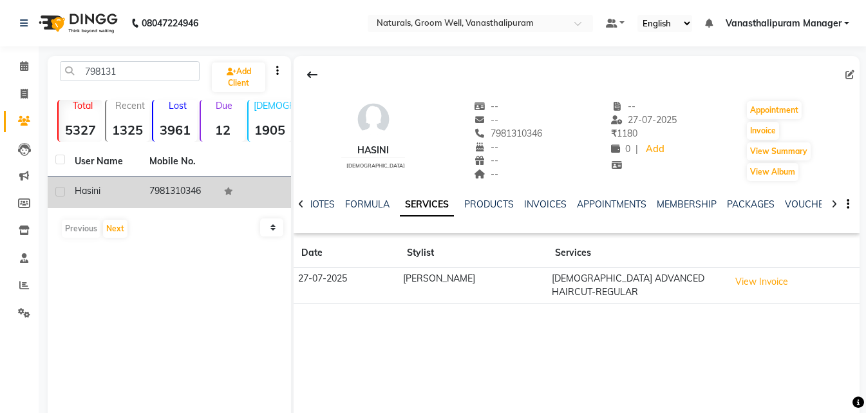
click at [185, 193] on td "7981310346" at bounding box center [179, 192] width 75 height 32
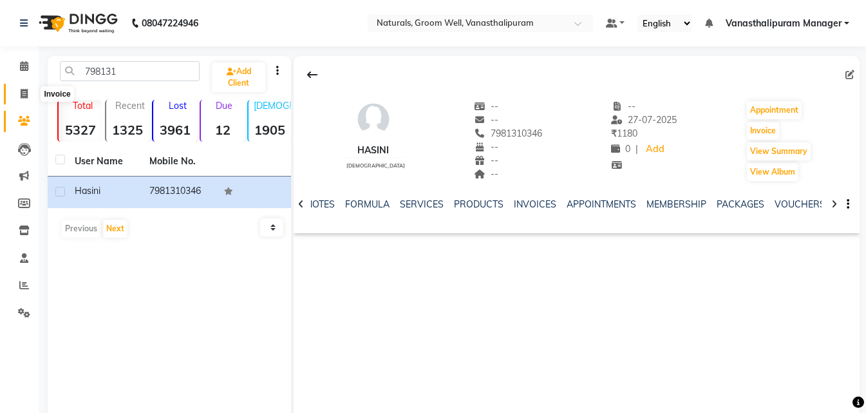
click at [25, 94] on icon at bounding box center [24, 94] width 7 height 10
select select "service"
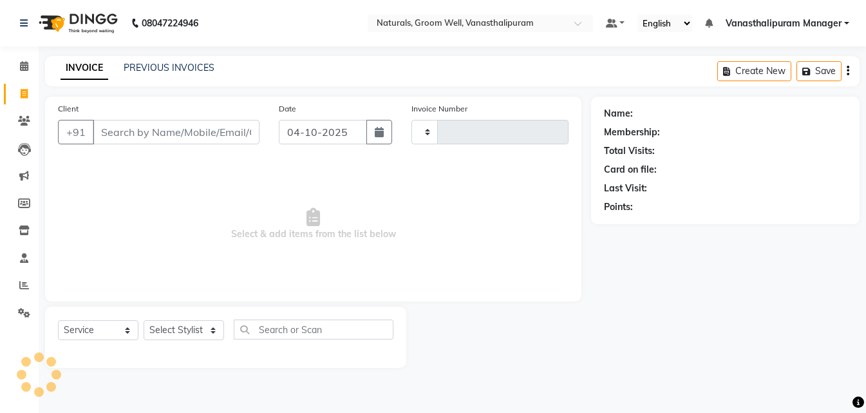
type input "3495"
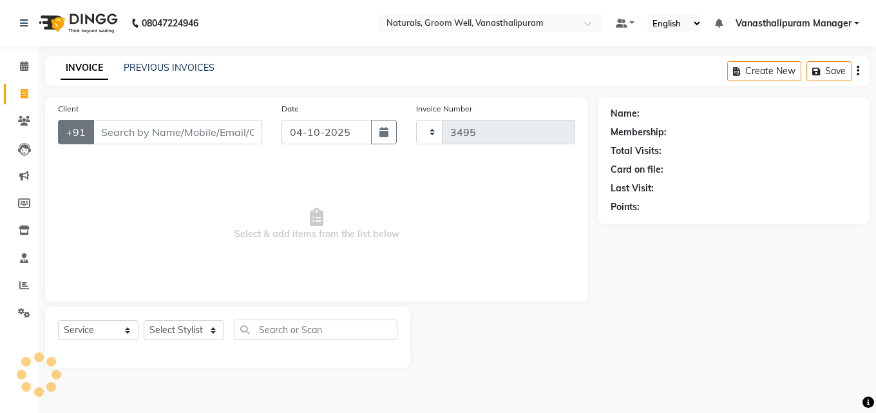
select select "5859"
click at [102, 140] on input "Client" at bounding box center [177, 132] width 169 height 24
type input "7981310346"
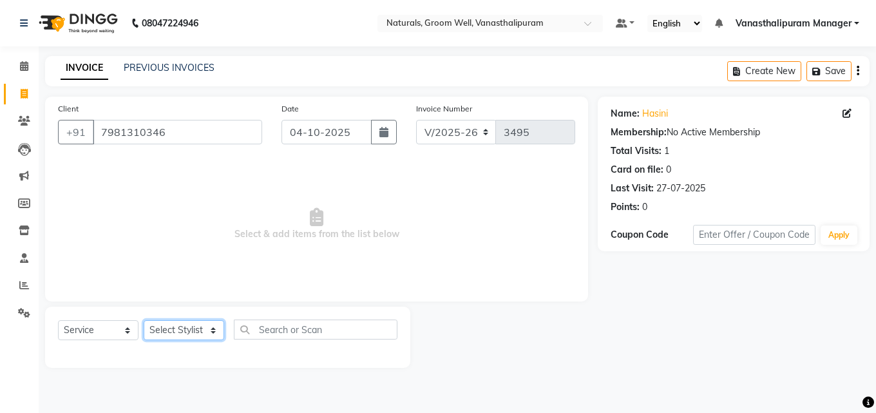
click at [209, 334] on select "Select Stylist [PERSON_NAME] kiran [PERSON_NAME] [PERSON_NAME] [PERSON_NAME] Va…" at bounding box center [184, 330] width 81 height 20
select select "84994"
click at [144, 320] on select "Select Stylist [PERSON_NAME] kiran [PERSON_NAME] [PERSON_NAME] [PERSON_NAME] Va…" at bounding box center [184, 330] width 81 height 20
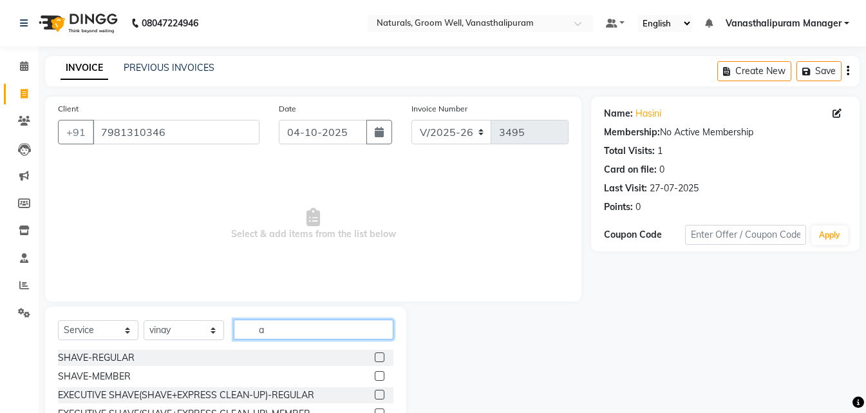
click at [316, 333] on input "a" at bounding box center [314, 329] width 160 height 20
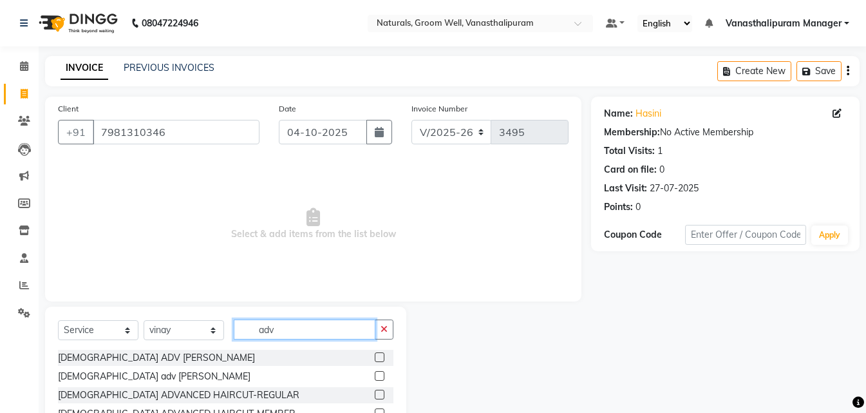
type input "adv"
click at [379, 390] on label at bounding box center [380, 395] width 10 height 10
click at [379, 391] on input "checkbox" at bounding box center [379, 395] width 8 height 8
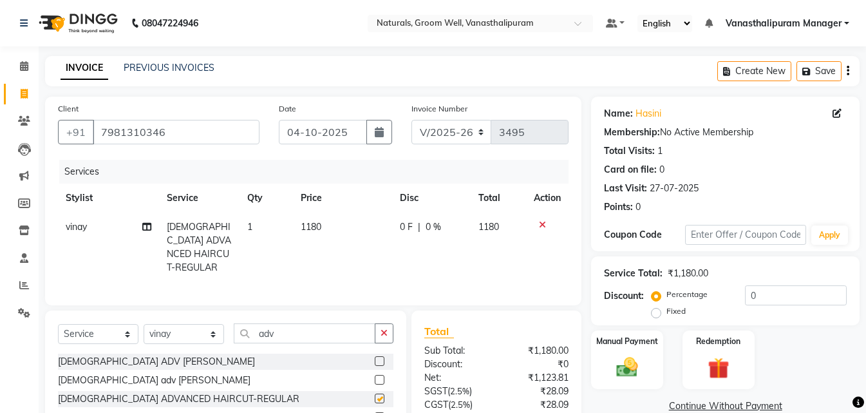
checkbox input "false"
click at [608, 346] on label "Manual Payment" at bounding box center [627, 340] width 64 height 12
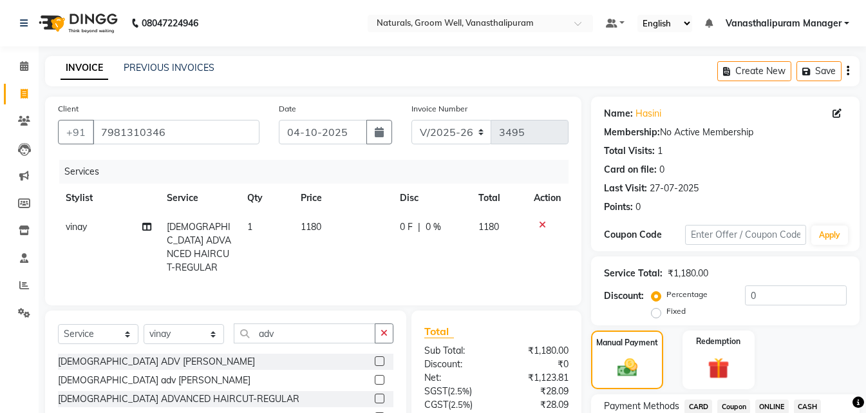
drag, startPoint x: 813, startPoint y: 403, endPoint x: 801, endPoint y: 352, distance: 52.3
click at [812, 401] on span "CASH" at bounding box center [808, 406] width 28 height 15
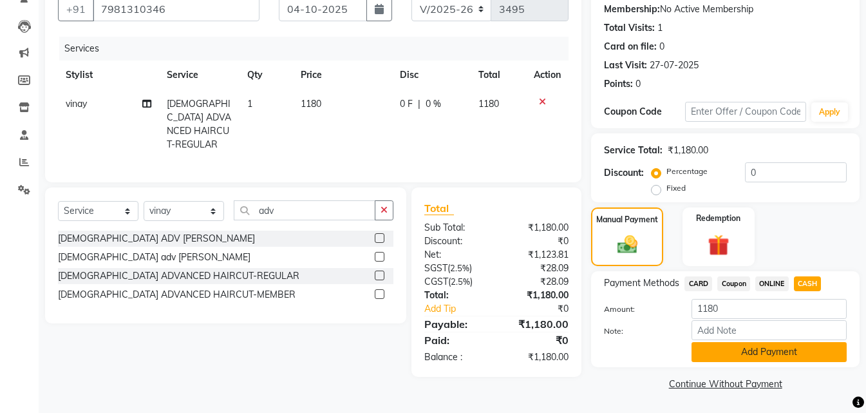
click at [773, 349] on button "Add Payment" at bounding box center [769, 352] width 155 height 20
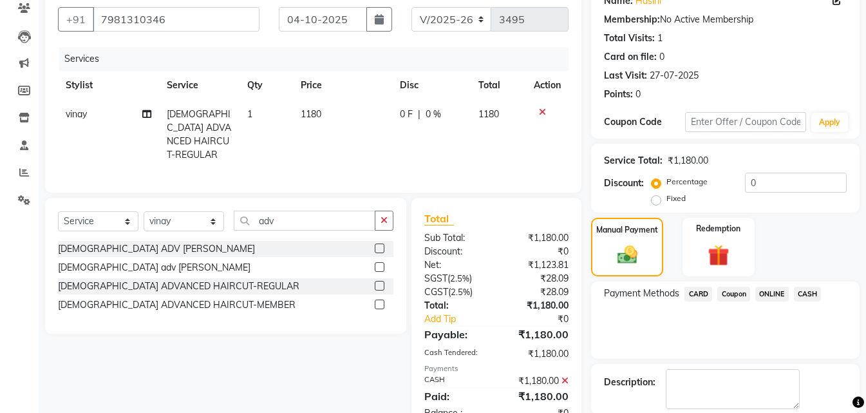
scroll to position [177, 0]
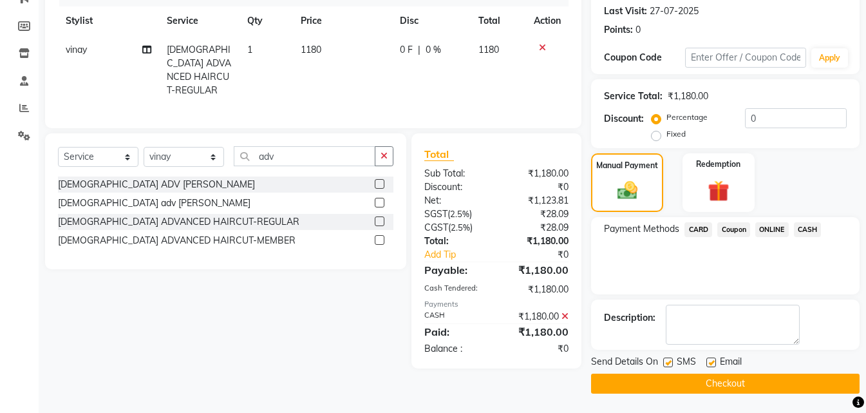
click at [765, 392] on button "Checkout" at bounding box center [725, 384] width 269 height 20
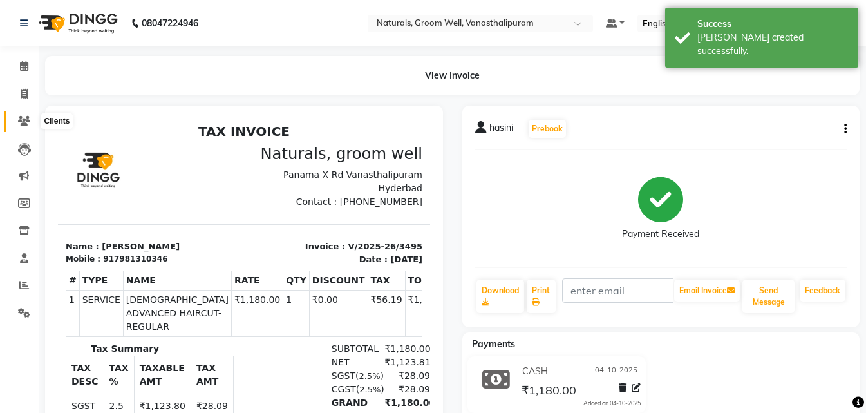
click at [26, 122] on icon at bounding box center [24, 121] width 12 height 10
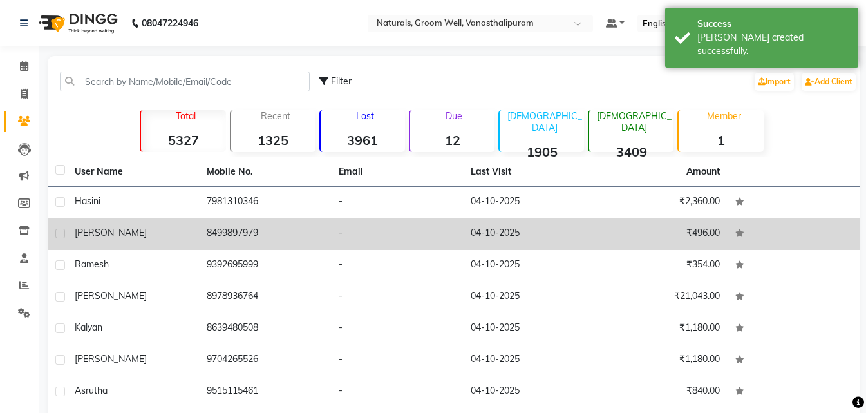
click at [156, 232] on div "[PERSON_NAME]" at bounding box center [133, 233] width 117 height 14
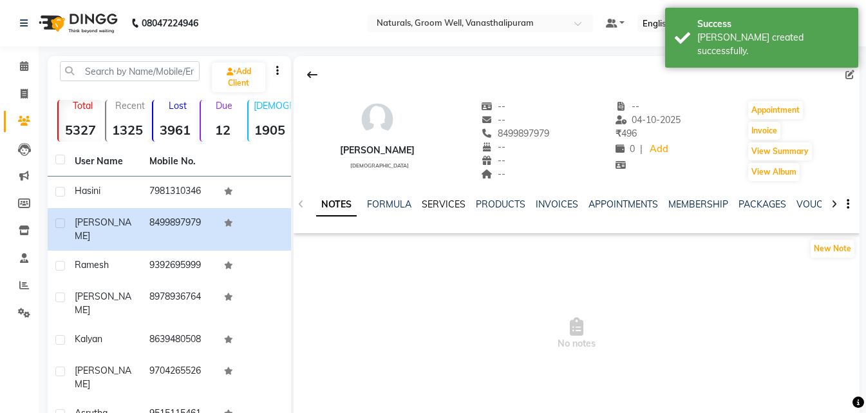
click at [424, 202] on link "SERVICES" at bounding box center [444, 204] width 44 height 12
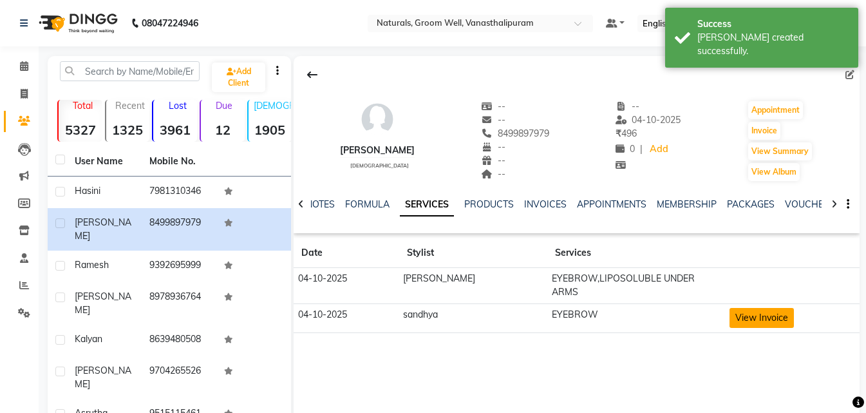
click at [757, 308] on button "View Invoice" at bounding box center [762, 318] width 64 height 20
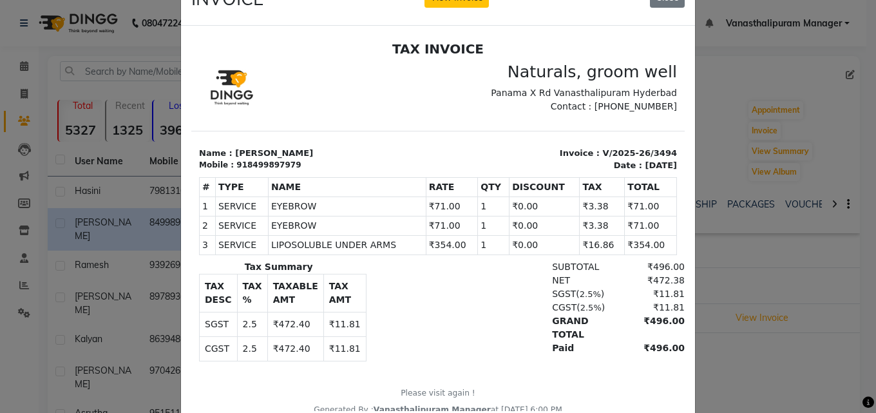
scroll to position [13, 0]
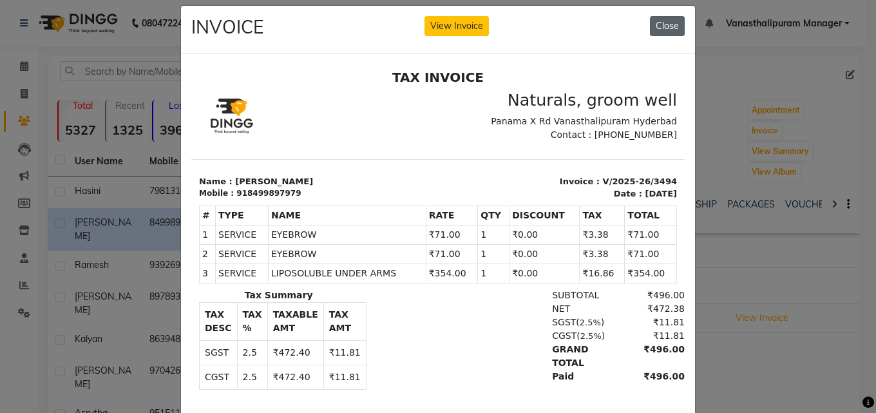
drag, startPoint x: 662, startPoint y: 26, endPoint x: 573, endPoint y: 48, distance: 91.5
click at [662, 27] on button "Close" at bounding box center [667, 26] width 35 height 20
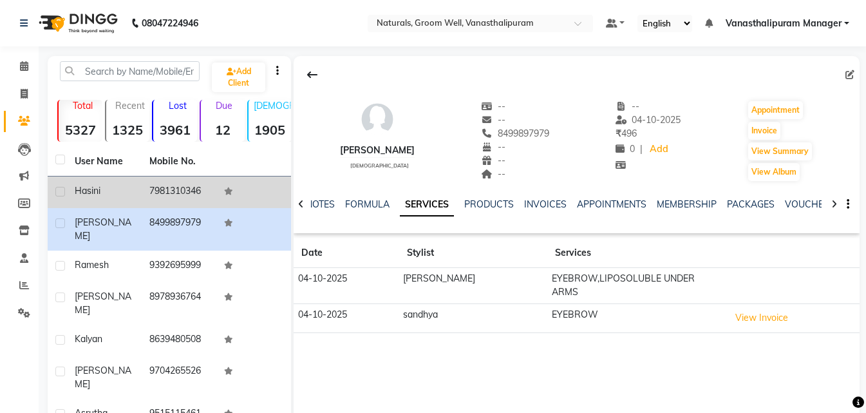
click at [153, 189] on td "7981310346" at bounding box center [179, 192] width 75 height 32
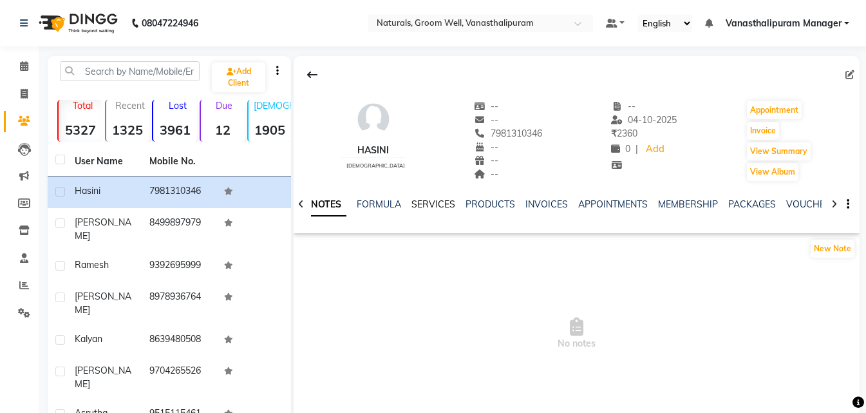
click at [437, 202] on link "SERVICES" at bounding box center [434, 204] width 44 height 12
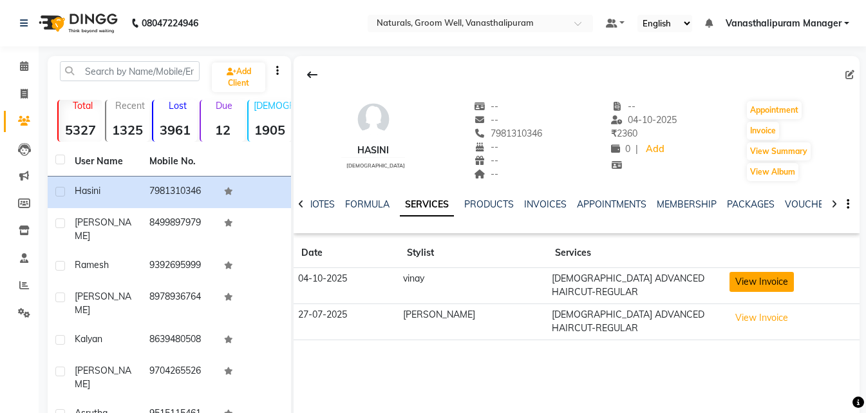
click at [730, 280] on button "View Invoice" at bounding box center [762, 282] width 64 height 20
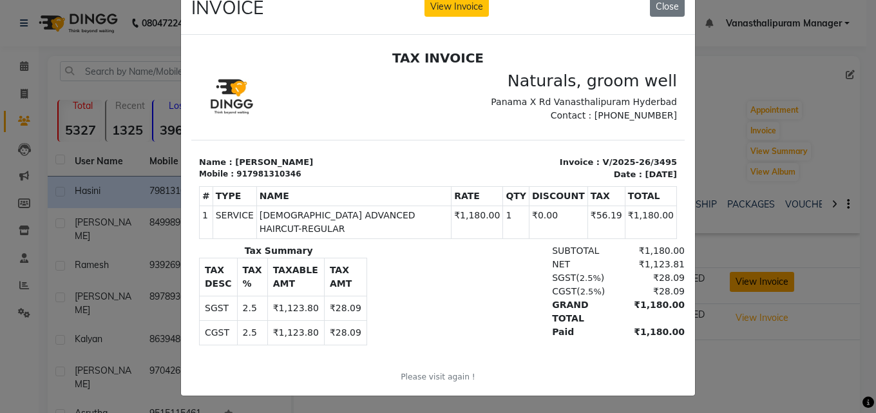
scroll to position [43, 0]
